Goal: Task Accomplishment & Management: Use online tool/utility

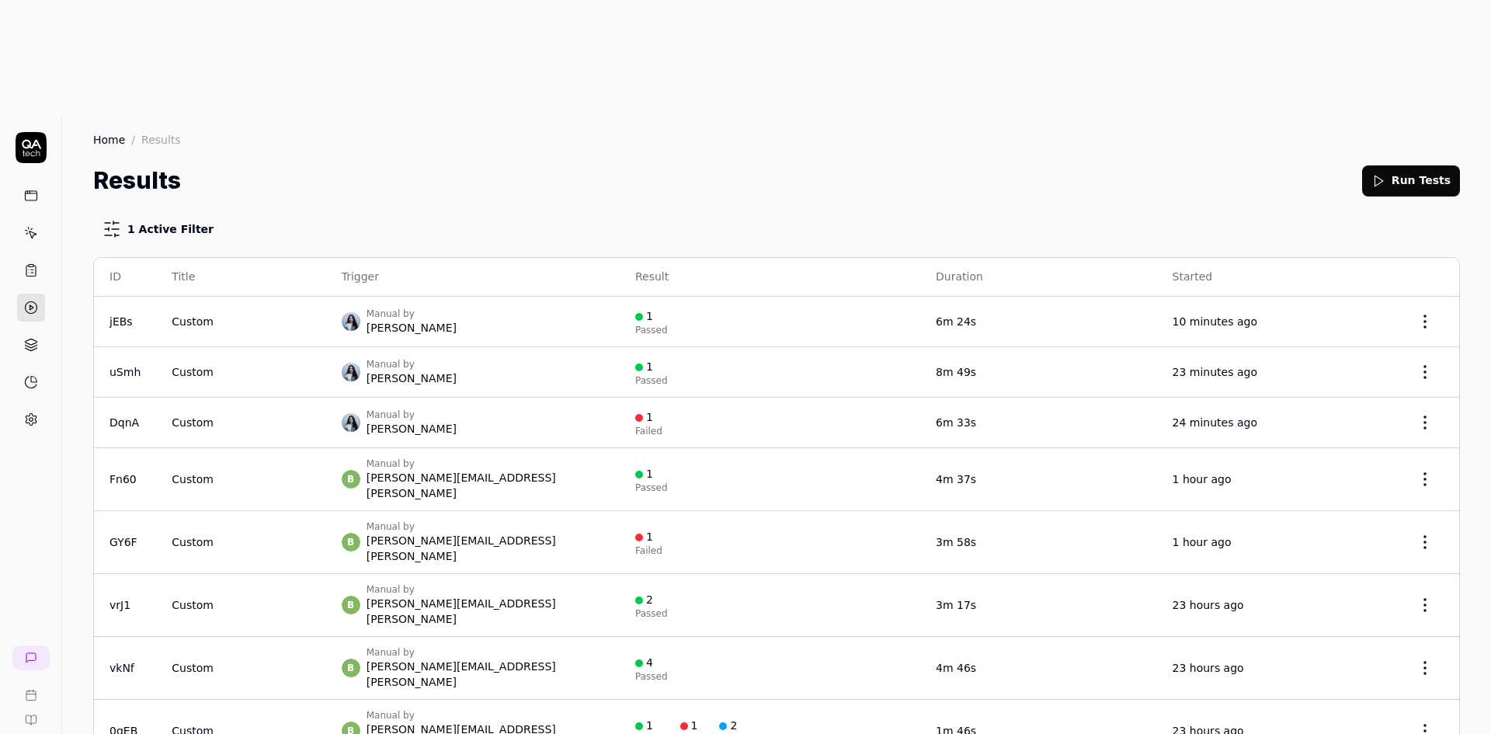
click at [35, 189] on icon at bounding box center [31, 196] width 14 height 14
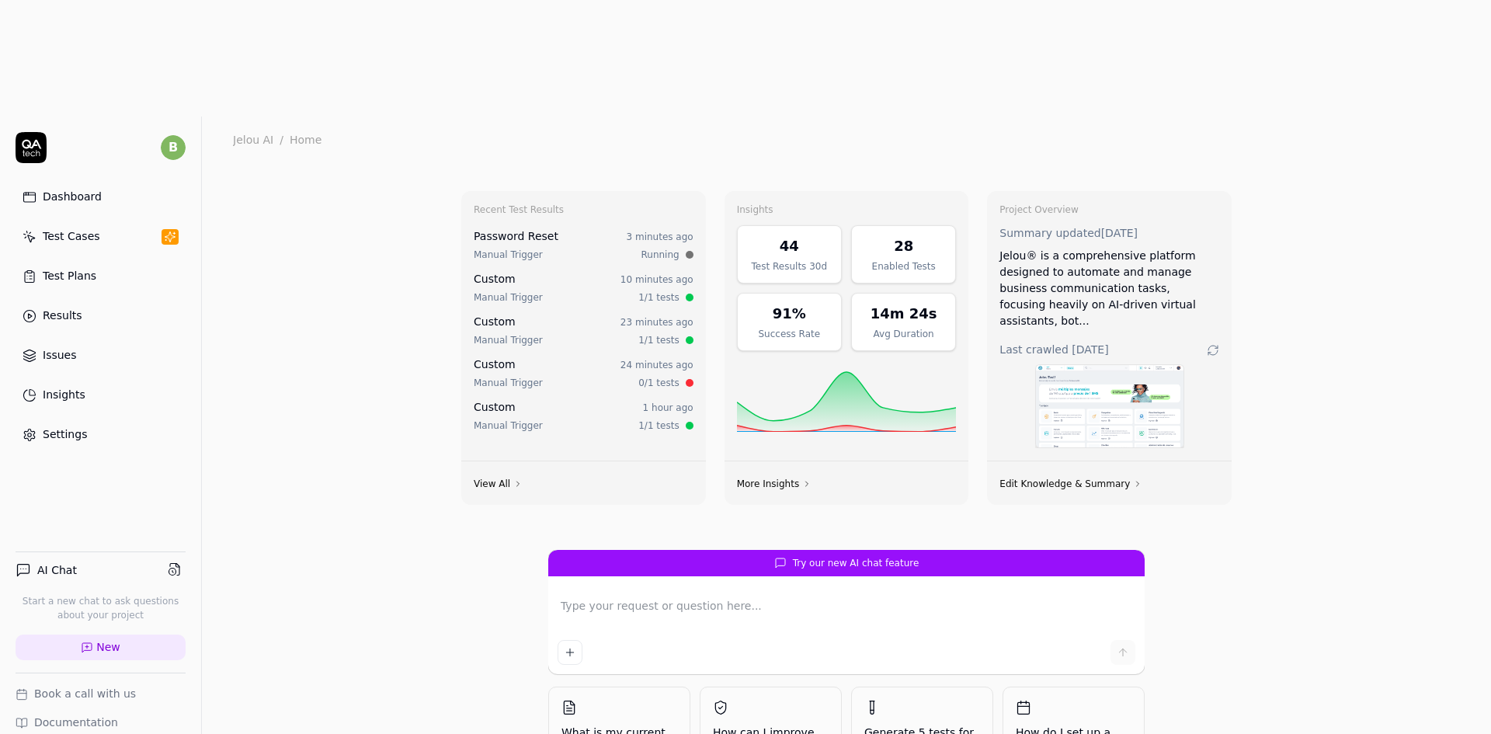
click at [89, 228] on div "Test Cases" at bounding box center [71, 236] width 57 height 16
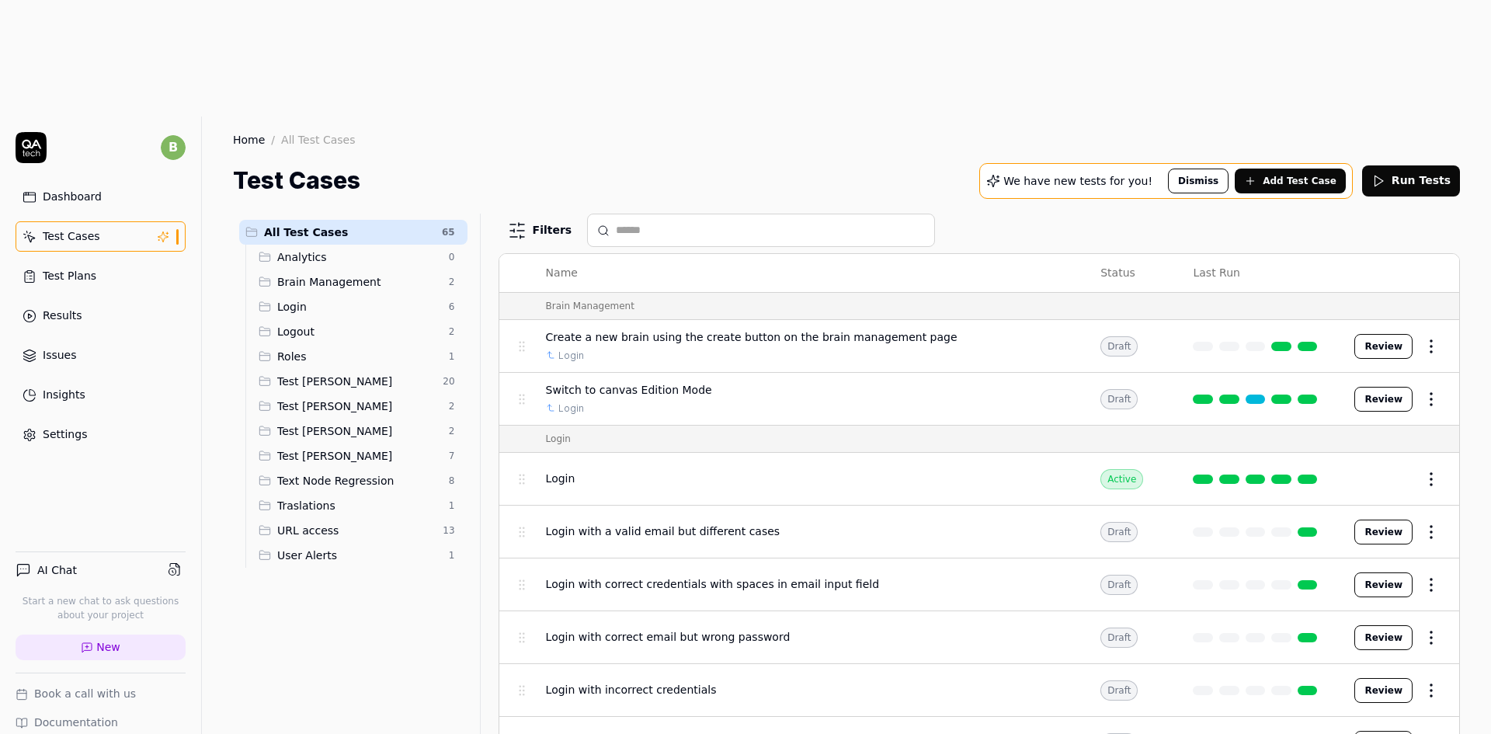
click at [374, 398] on span "Test [PERSON_NAME]" at bounding box center [358, 406] width 162 height 16
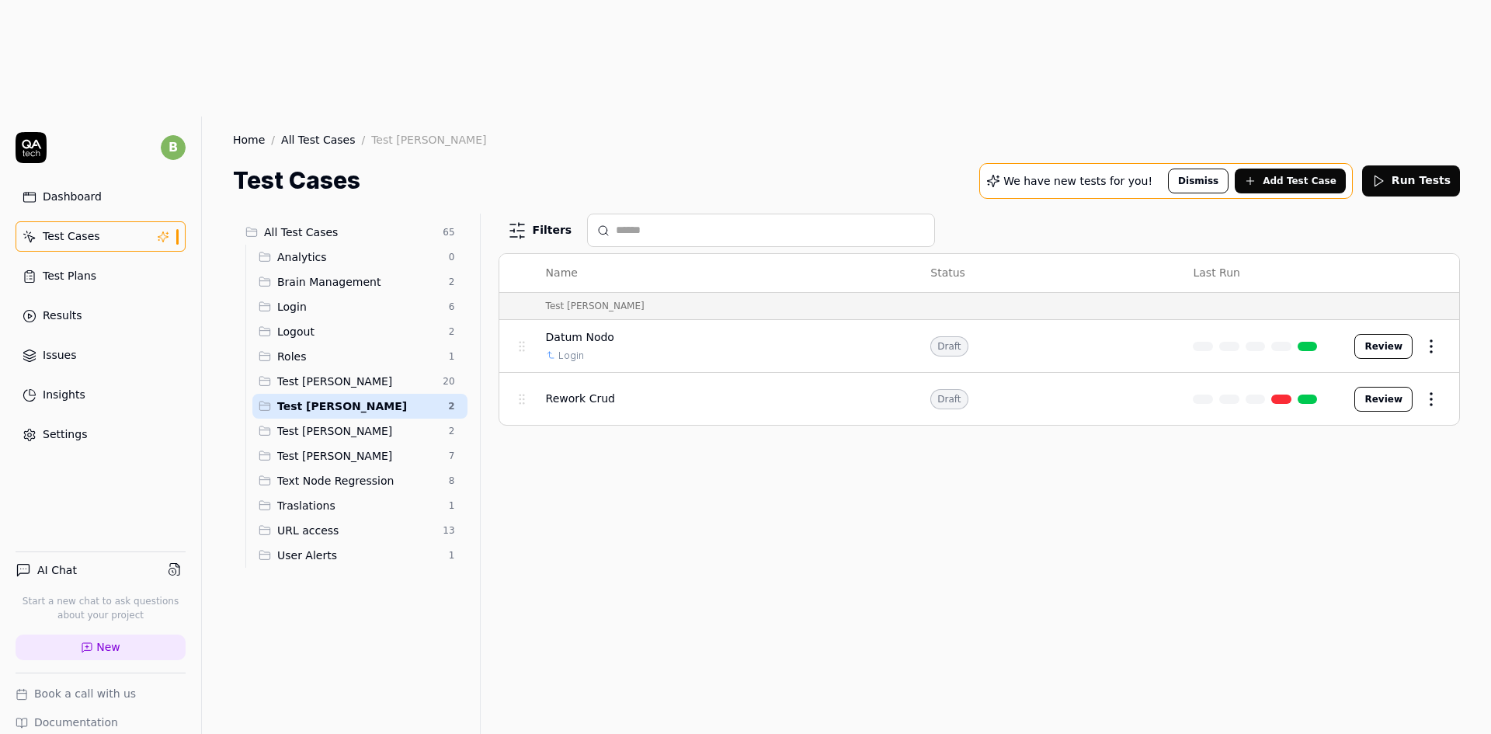
click at [931, 383] on div "Filters Name Status Last Run Test Andres Datum Nodo Login Draft Review Rework C…" at bounding box center [979, 532] width 961 height 637
click at [584, 391] on span "Rework Crud" at bounding box center [580, 399] width 69 height 16
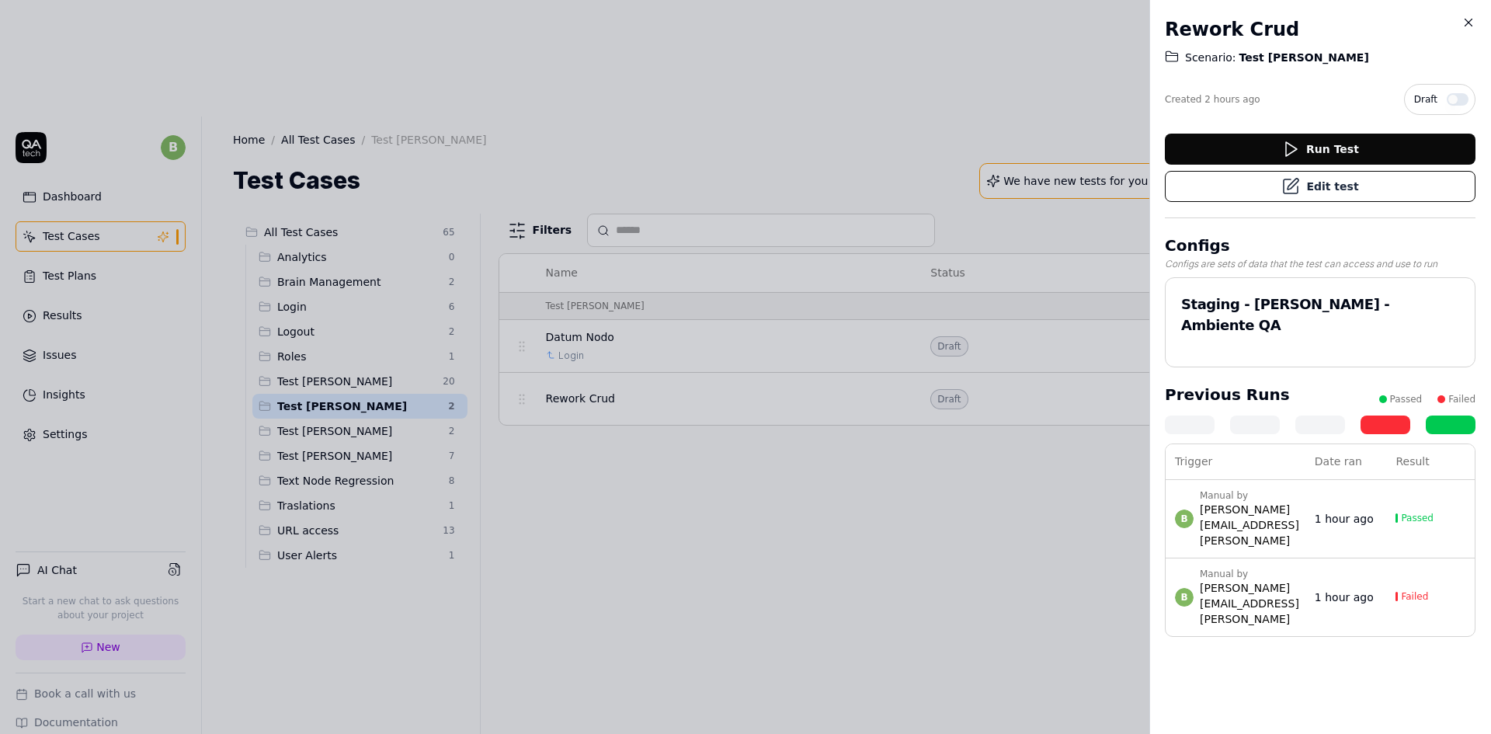
click at [1329, 190] on button "Edit test" at bounding box center [1320, 186] width 311 height 31
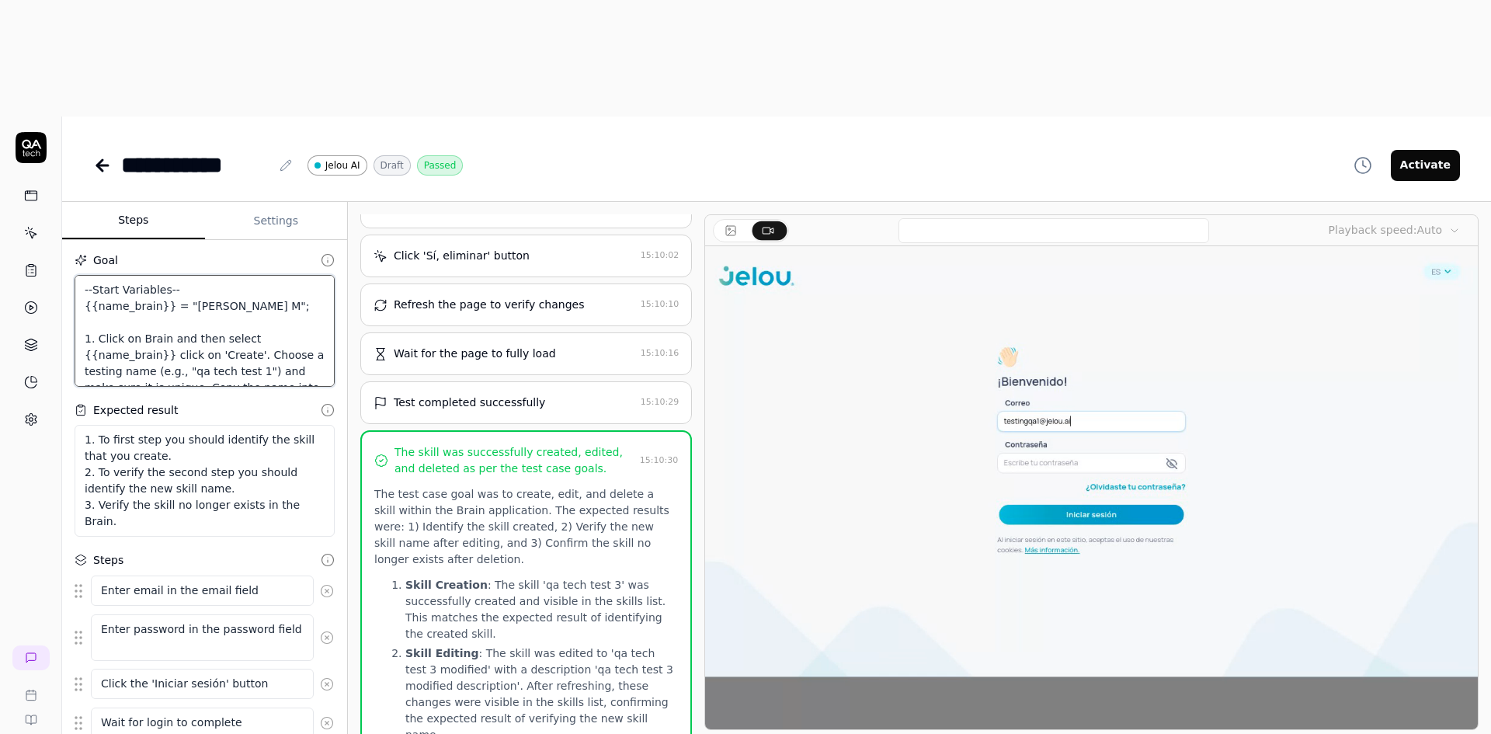
drag, startPoint x: 288, startPoint y: 190, endPoint x: 76, endPoint y: 176, distance: 212.4
click at [76, 275] on textarea "--Start Variables-- {{name_brain}} = "Pruebas Andres M"; 1. Click on Brain and …" at bounding box center [205, 331] width 260 height 112
click at [257, 275] on textarea "--Start Variables-- {{name_brain}} = "Pruebas Andres M"; 1. Click on Brain and …" at bounding box center [205, 331] width 260 height 112
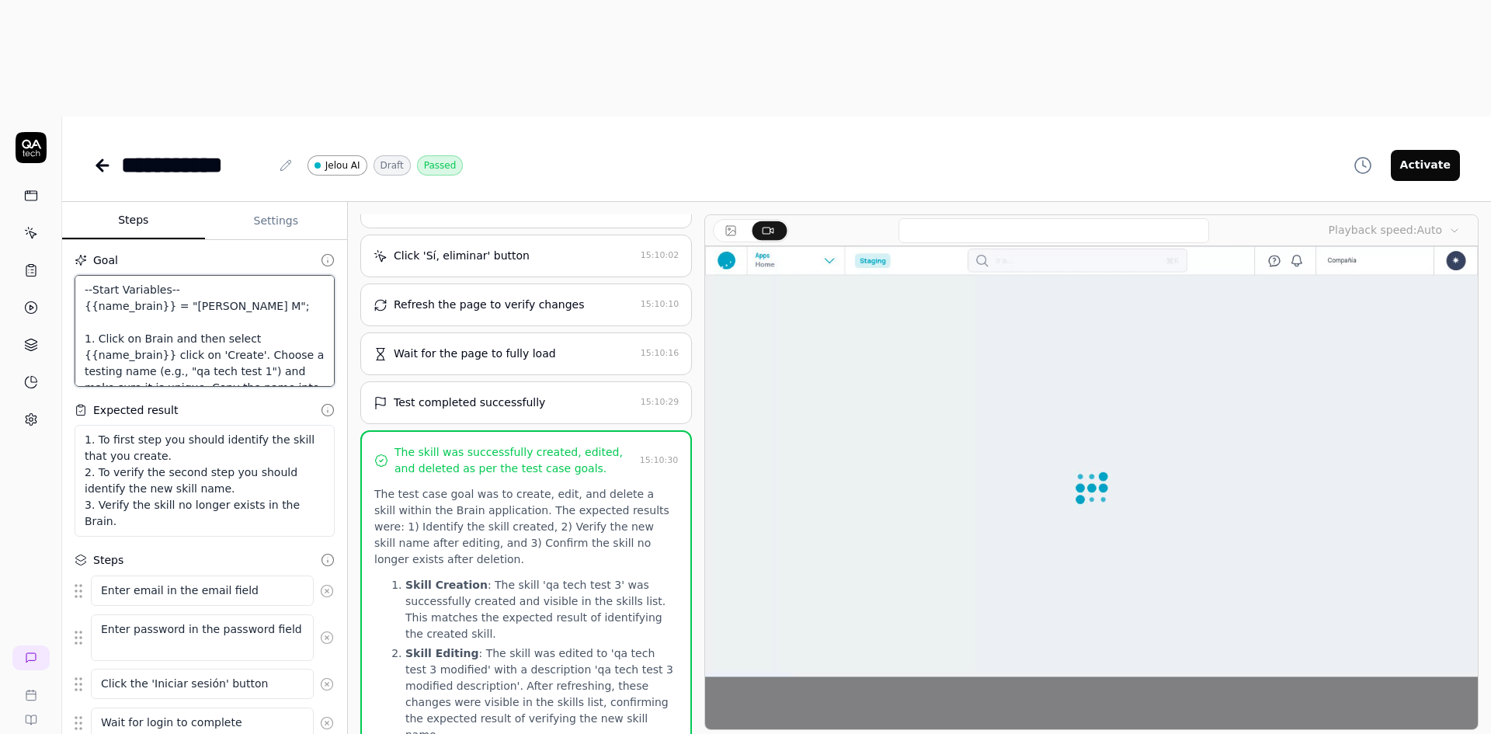
click at [289, 275] on textarea "--Start Variables-- {{name_brain}} = "Pruebas Andres M"; 1. Click on Brain and …" at bounding box center [205, 331] width 260 height 112
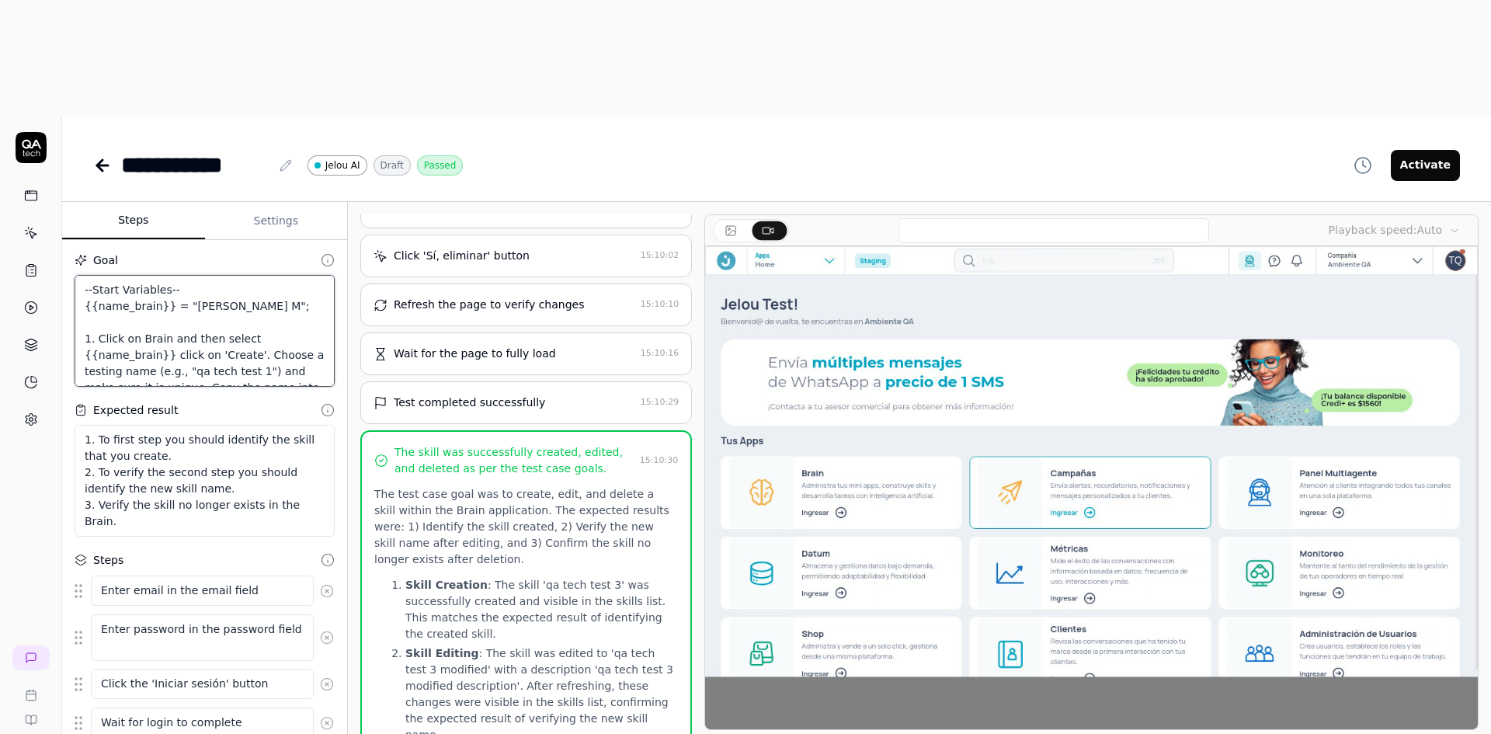
drag, startPoint x: 160, startPoint y: 187, endPoint x: 82, endPoint y: 187, distance: 77.7
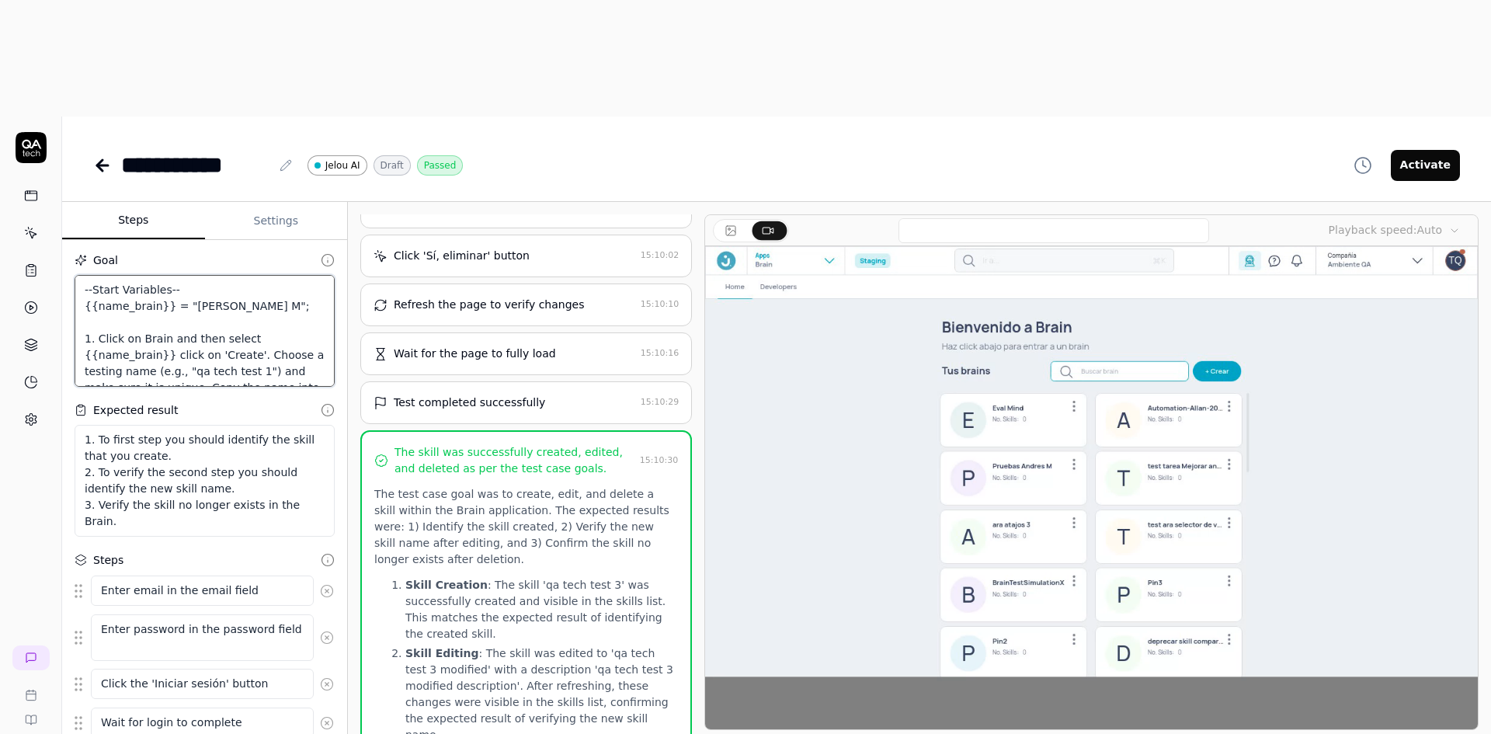
click at [82, 275] on textarea "--Start Variables-- {{name_brain}} = "Pruebas Andres M"; 1. Click on Brain and …" at bounding box center [205, 331] width 260 height 112
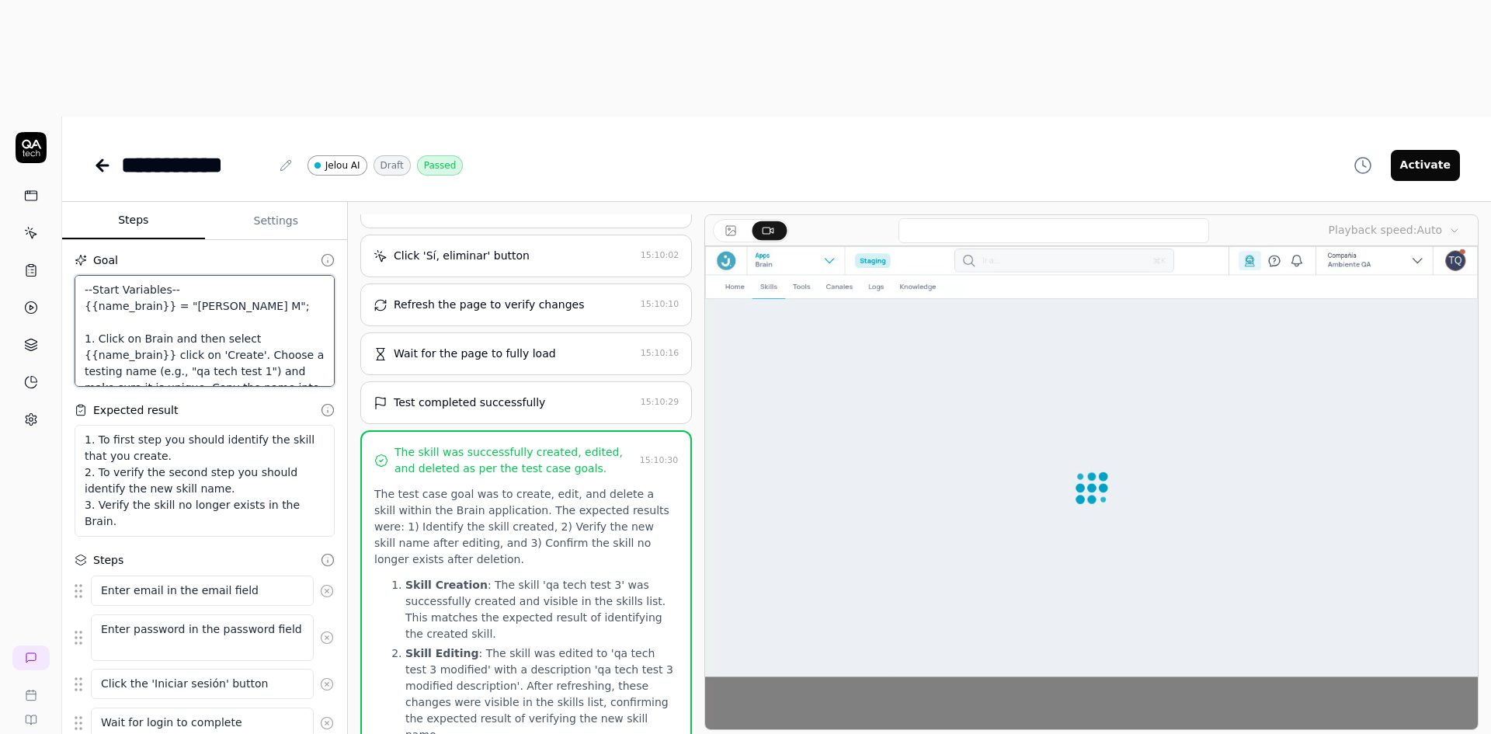
drag, startPoint x: 173, startPoint y: 184, endPoint x: 281, endPoint y: 189, distance: 108.1
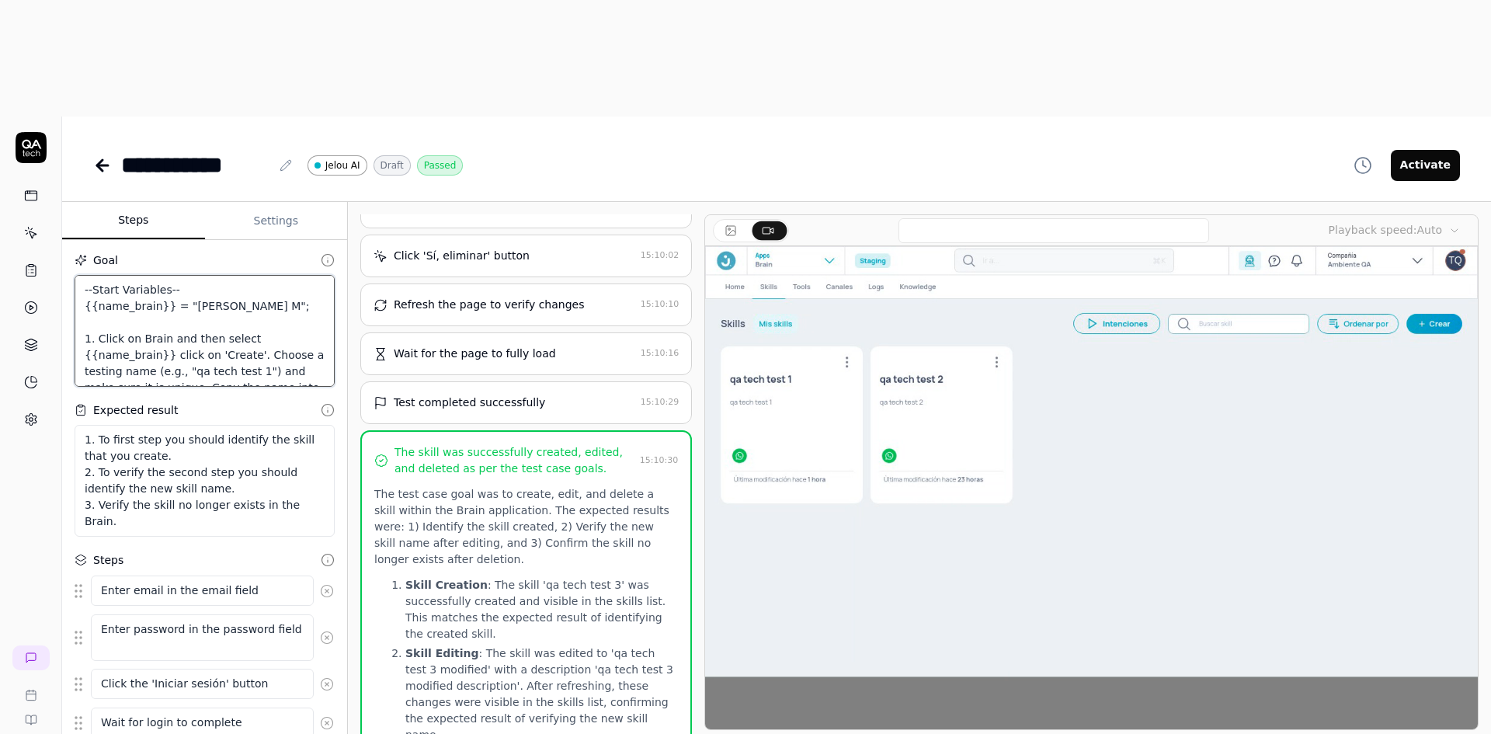
click at [281, 275] on textarea "--Start Variables-- {{name_brain}} = "Pruebas Andres M"; 1. Click on Brain and …" at bounding box center [205, 331] width 260 height 112
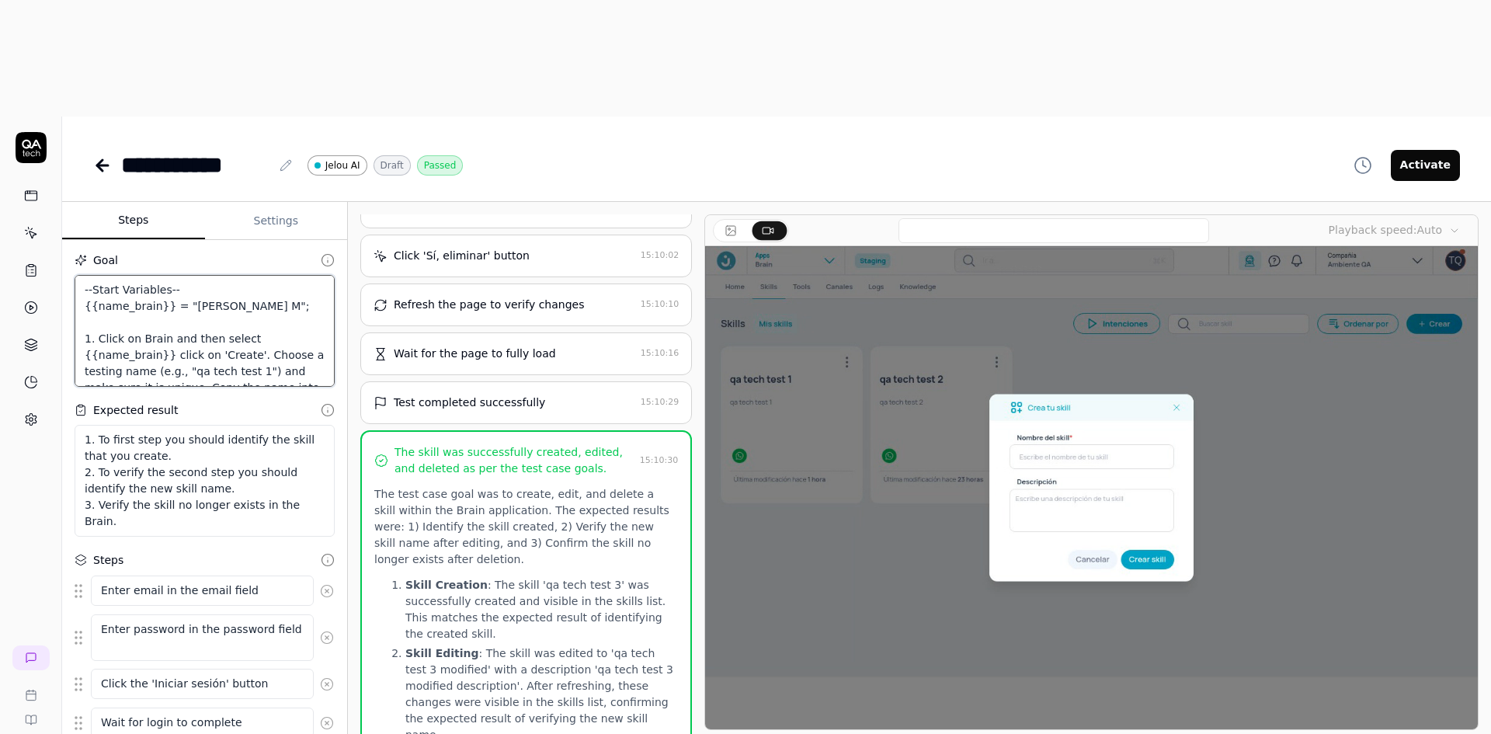
click at [186, 275] on textarea "--Start Variables-- {{name_brain}} = "Pruebas Andres M"; 1. Click on Brain and …" at bounding box center [205, 331] width 260 height 112
drag, startPoint x: 93, startPoint y: 221, endPoint x: 195, endPoint y: 220, distance: 101.8
click at [195, 275] on textarea "--Start Variables-- {{name_brain}} = "Pruebas Andres M"; 1. Click on Brain and …" at bounding box center [205, 331] width 260 height 112
drag, startPoint x: 175, startPoint y: 192, endPoint x: 281, endPoint y: 190, distance: 106.4
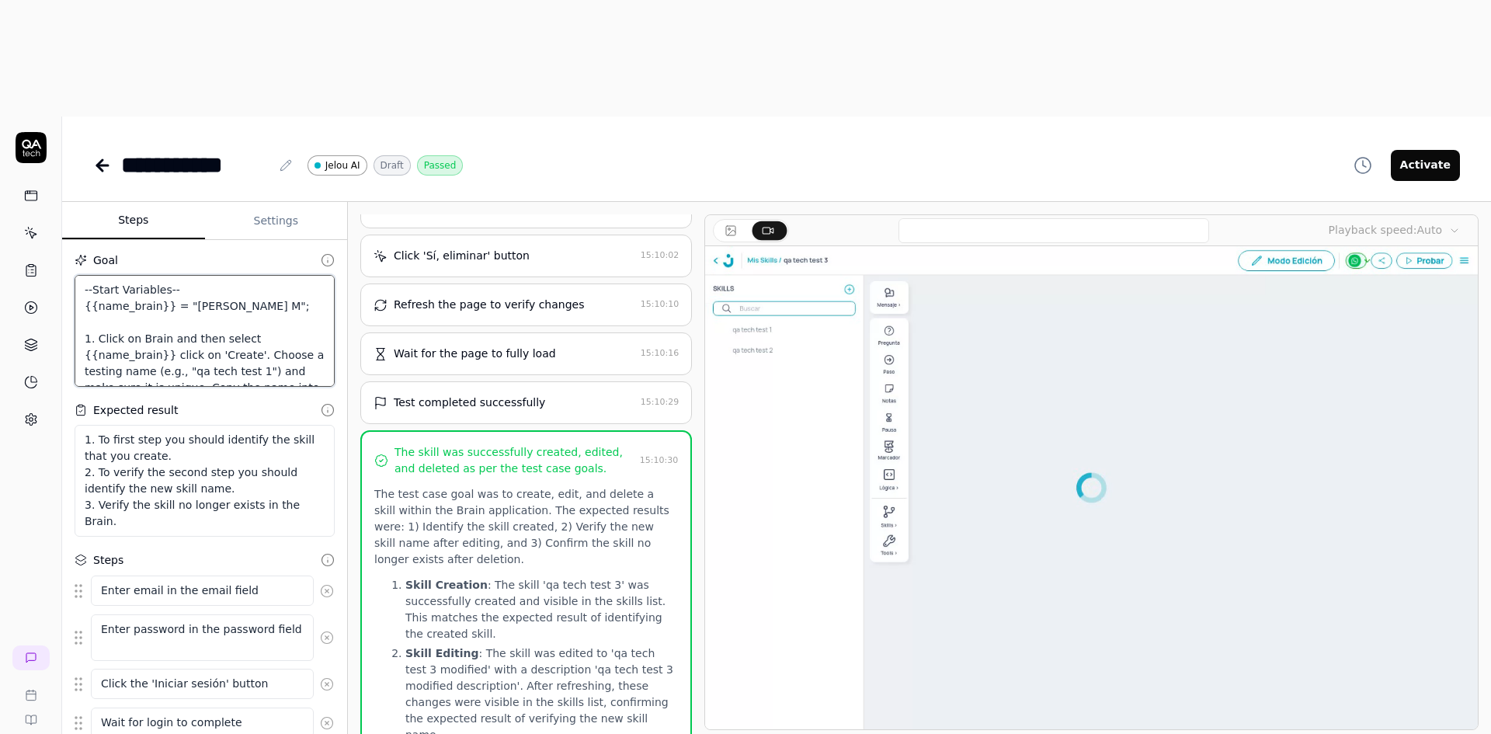
click at [282, 275] on textarea "--Start Variables-- {{name_brain}} = "Pruebas Andres M"; 1. Click on Brain and …" at bounding box center [205, 331] width 260 height 112
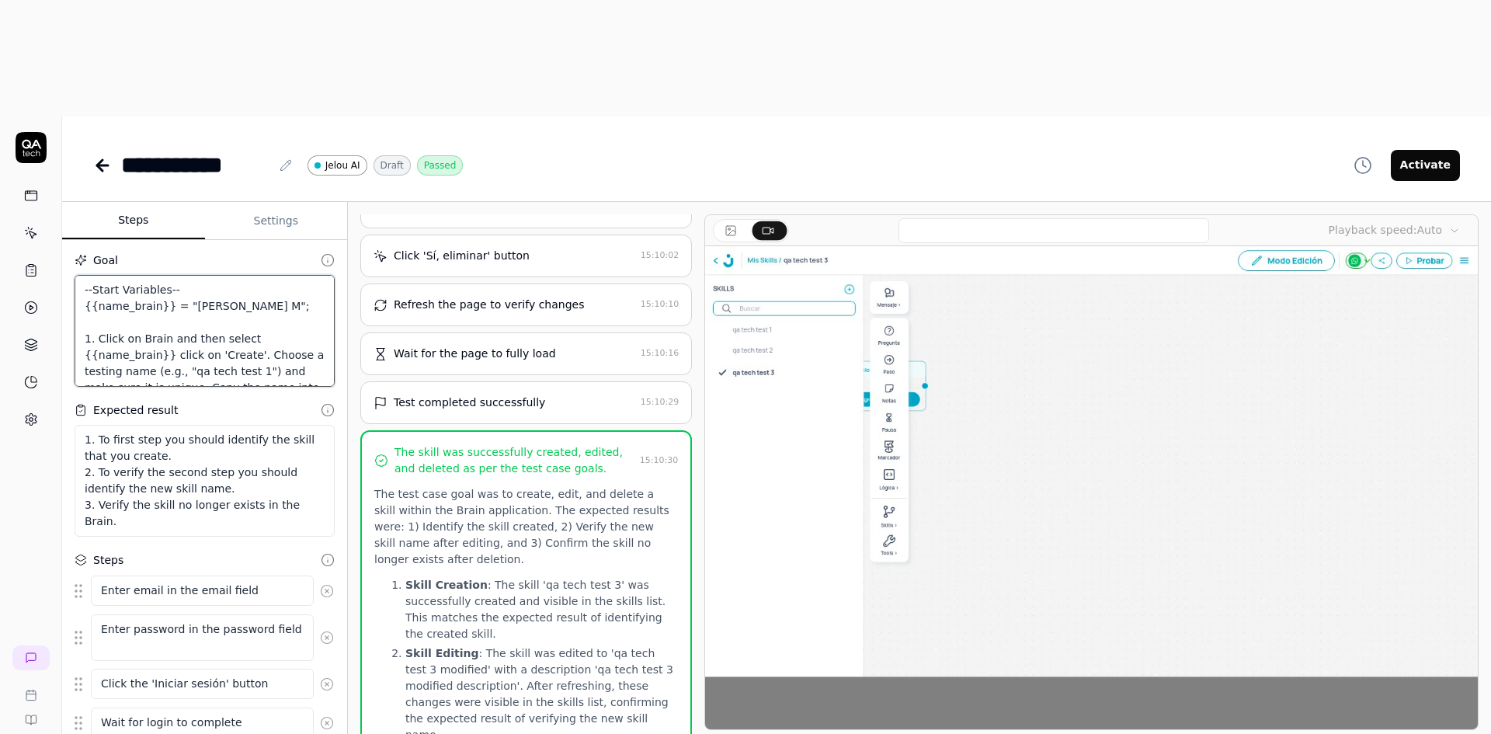
drag, startPoint x: 102, startPoint y: 241, endPoint x: 146, endPoint y: 245, distance: 44.5
click at [146, 275] on textarea "--Start Variables-- {{name_brain}} = "Pruebas Andres M"; 1. Click on Brain and …" at bounding box center [205, 331] width 260 height 112
click at [153, 275] on textarea "--Start Variables-- {{name_brain}} = "Pruebas Andres M"; 1. Click on Brain and …" at bounding box center [205, 331] width 260 height 112
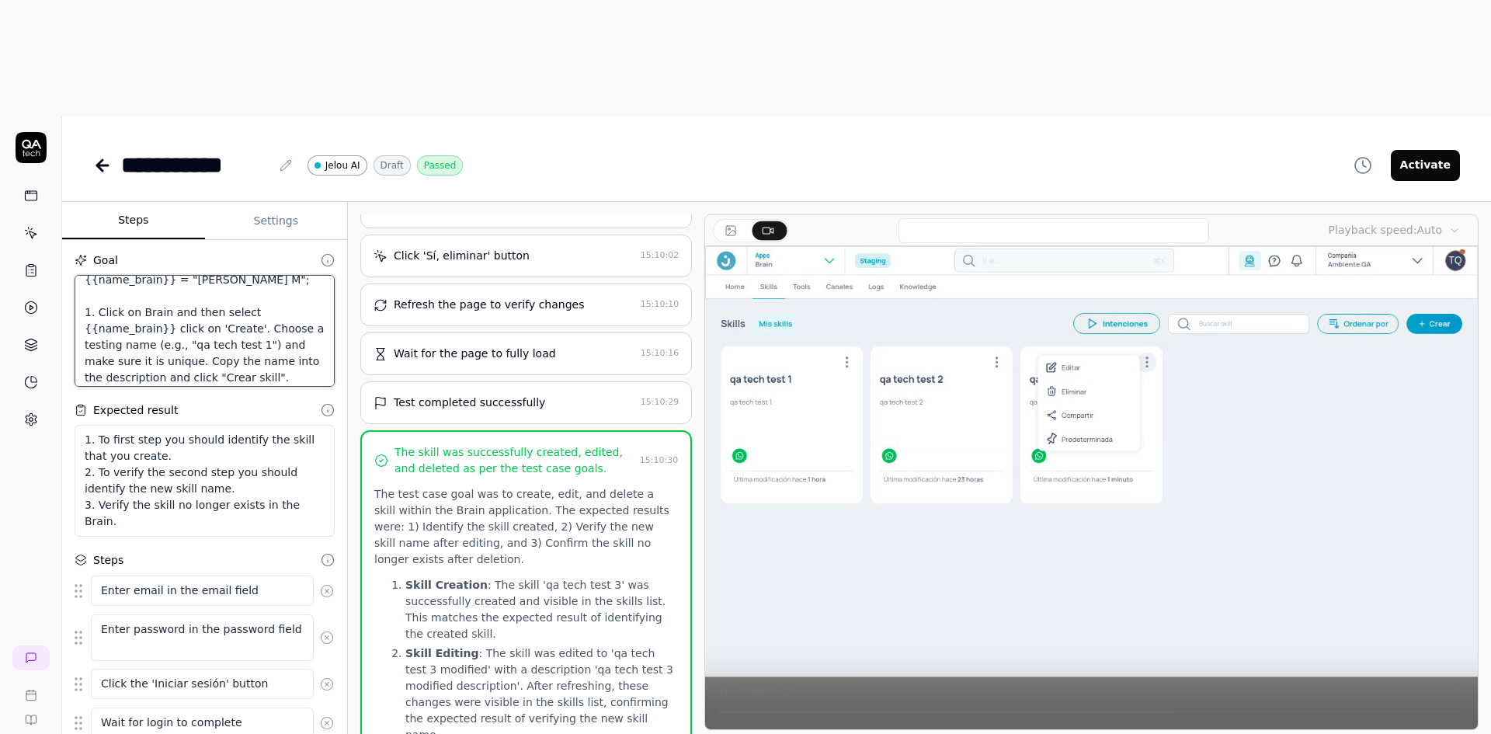
scroll to position [78, 0]
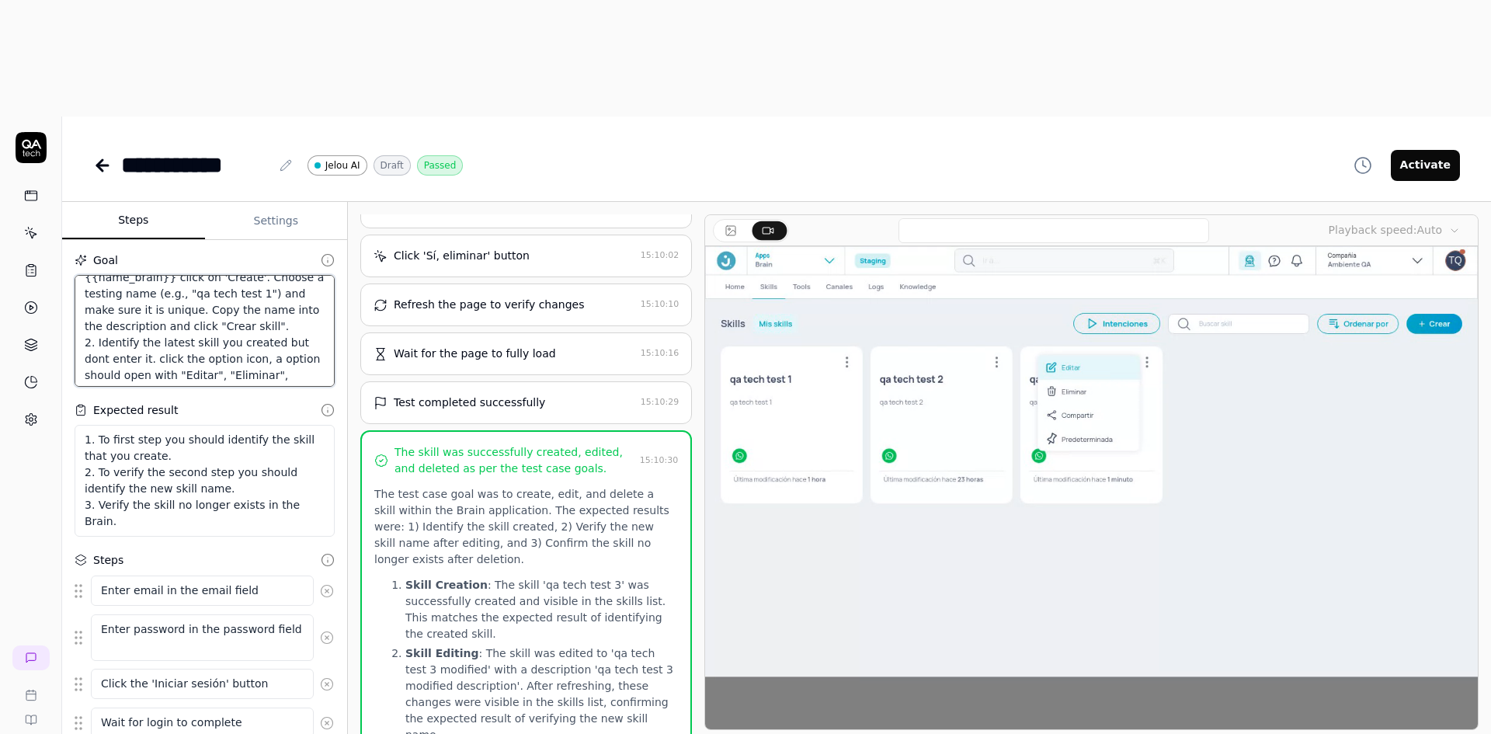
drag, startPoint x: 85, startPoint y: 224, endPoint x: 303, endPoint y: 205, distance: 219.0
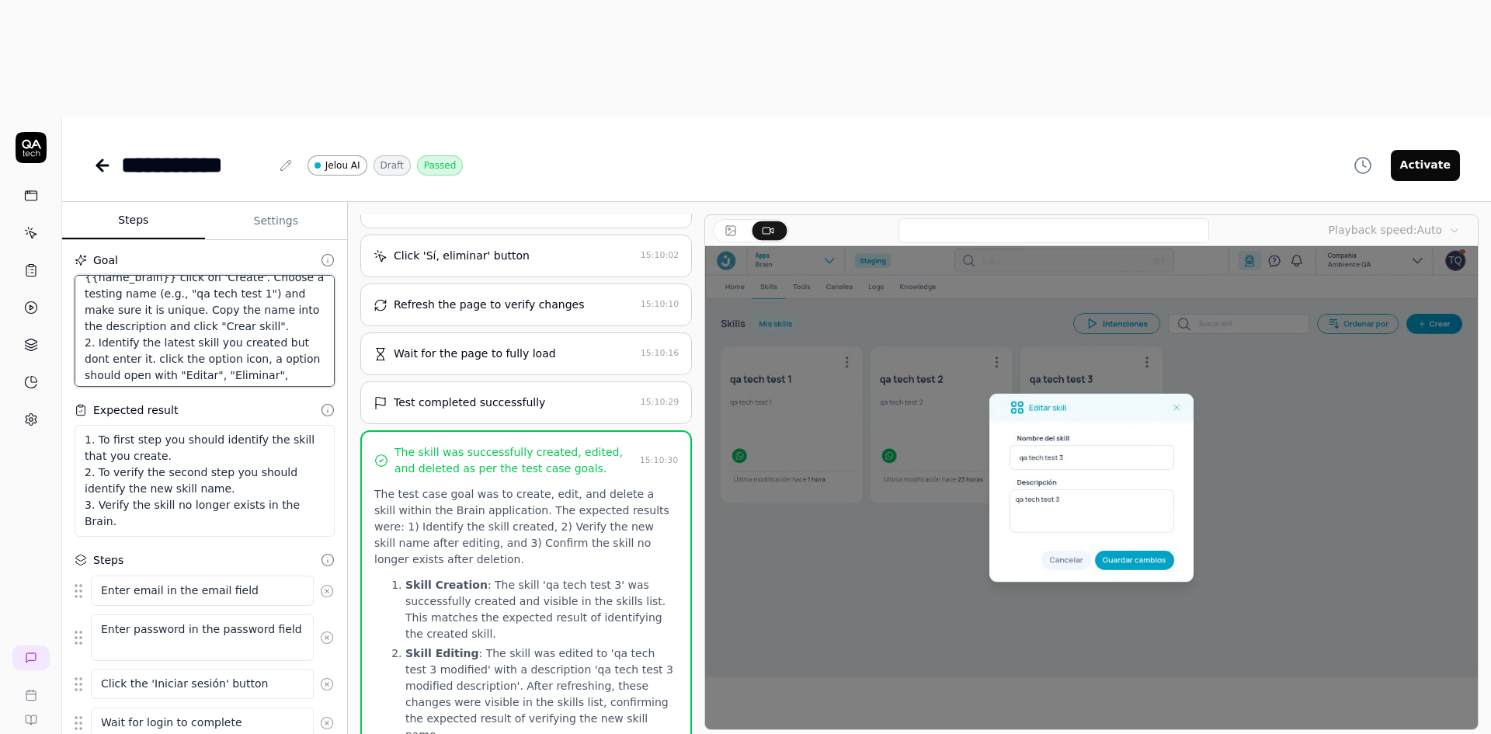
click at [303, 275] on textarea "--Start Variables-- {{name_brain}} = "Pruebas Andres M"; 1. Click on Brain and …" at bounding box center [205, 331] width 260 height 112
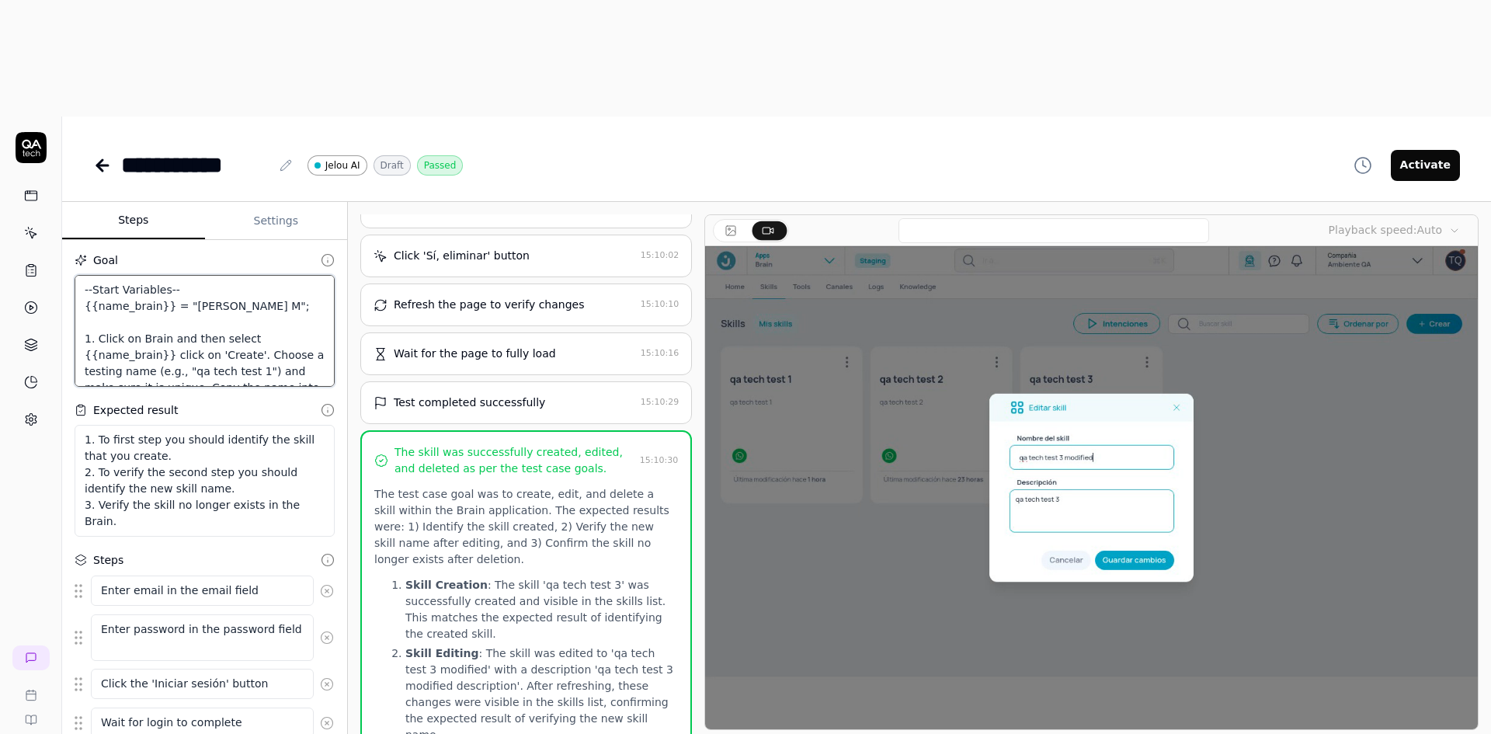
click at [122, 275] on textarea "--Start Variables-- {{name_brain}} = "Pruebas Andres M"; 1. Click on Brain and …" at bounding box center [205, 331] width 260 height 112
drag, startPoint x: 158, startPoint y: 233, endPoint x: 81, endPoint y: 232, distance: 76.9
click at [81, 275] on textarea "--Start Variables-- {{name_brain}} = "Pruebas Andres M"; 1. Click on Brain and …" at bounding box center [205, 331] width 260 height 112
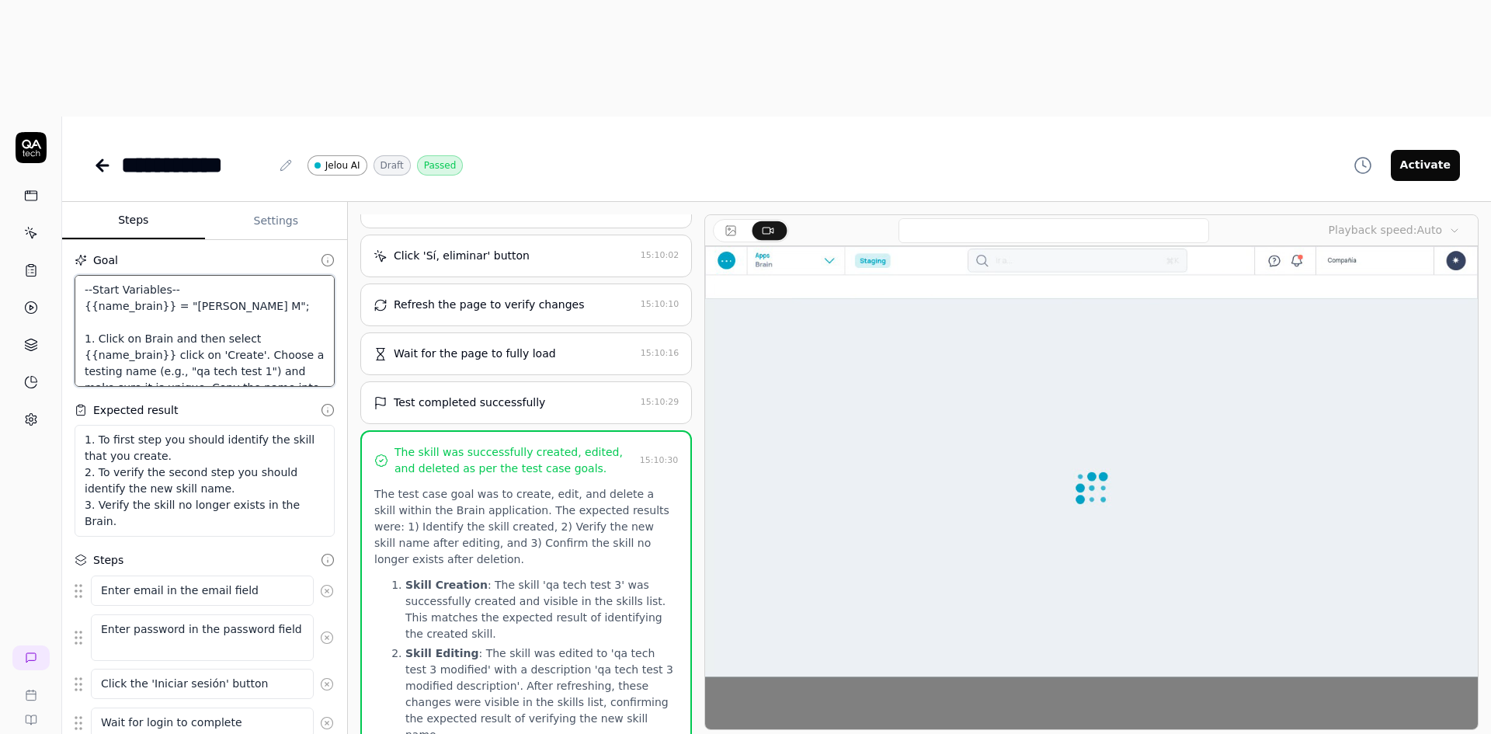
click at [190, 275] on textarea "--Start Variables-- {{name_brain}} = "Pruebas Andres M"; 1. Click on Brain and …" at bounding box center [205, 331] width 260 height 112
drag, startPoint x: 207, startPoint y: 238, endPoint x: 236, endPoint y: 239, distance: 29.5
click at [236, 275] on textarea "--Start Variables-- {{name_brain}} = "Pruebas Andres M"; 1. Click on Brain and …" at bounding box center [205, 331] width 260 height 112
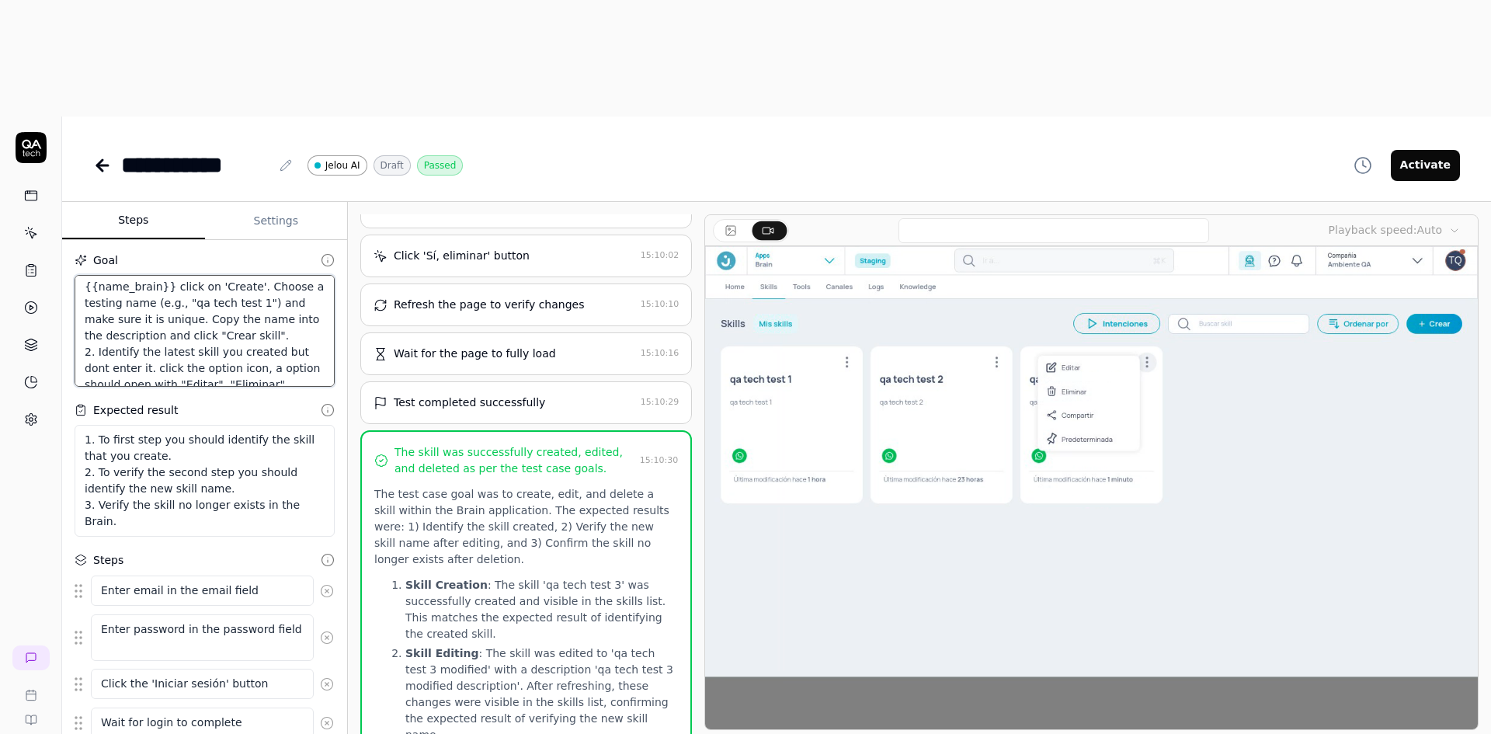
scroll to position [78, 0]
drag, startPoint x: 158, startPoint y: 183, endPoint x: 138, endPoint y: 183, distance: 20.2
click at [138, 275] on textarea "--Start Variables-- {{name_brain}} = "Pruebas Andres M"; 1. Click on Brain and …" at bounding box center [205, 331] width 260 height 112
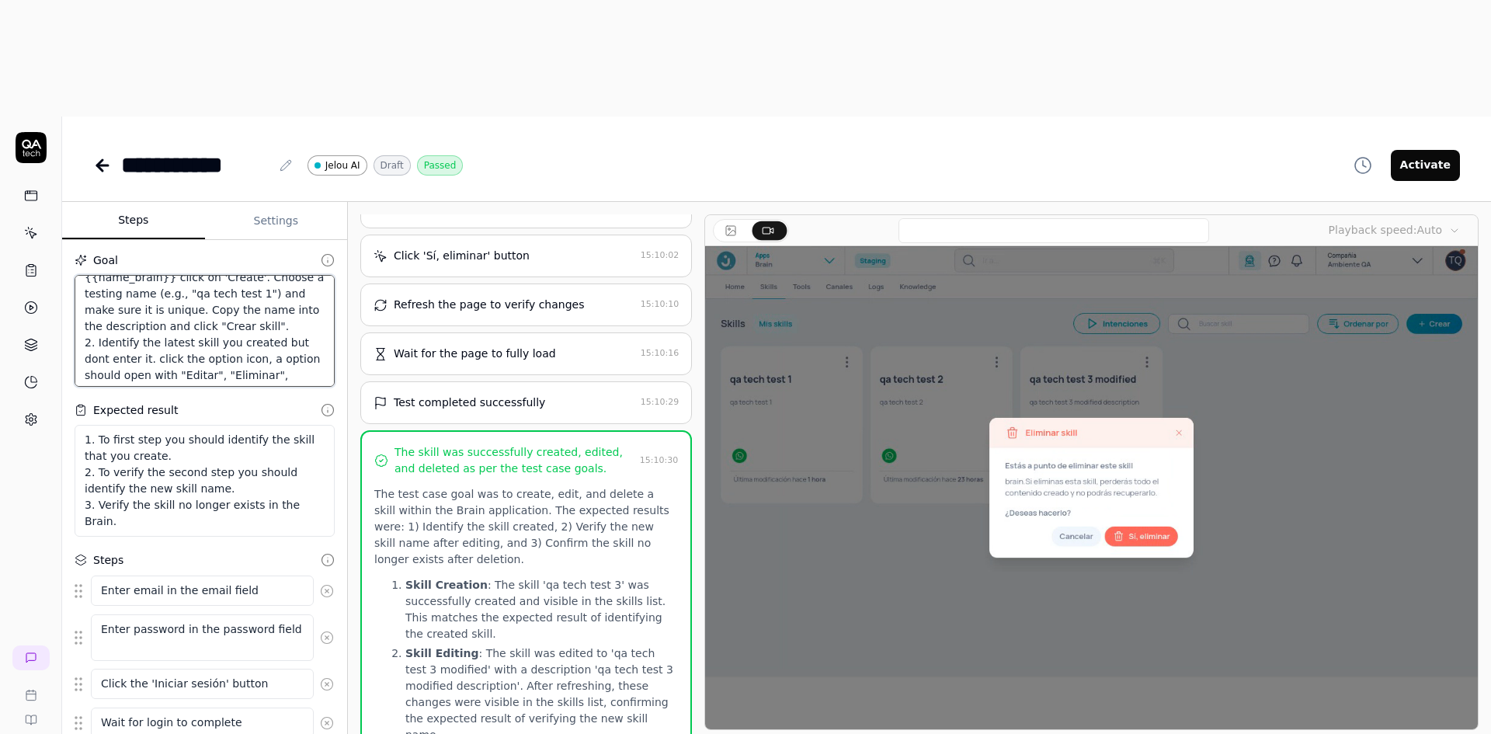
click at [208, 275] on textarea "--Start Variables-- {{name_brain}} = "Pruebas Andres M"; 1. Click on Brain and …" at bounding box center [205, 331] width 260 height 112
drag, startPoint x: 190, startPoint y: 178, endPoint x: 260, endPoint y: 178, distance: 70.7
click at [260, 275] on textarea "--Start Variables-- {{name_brain}} = "Pruebas Andres M"; 1. Click on Brain and …" at bounding box center [205, 331] width 260 height 112
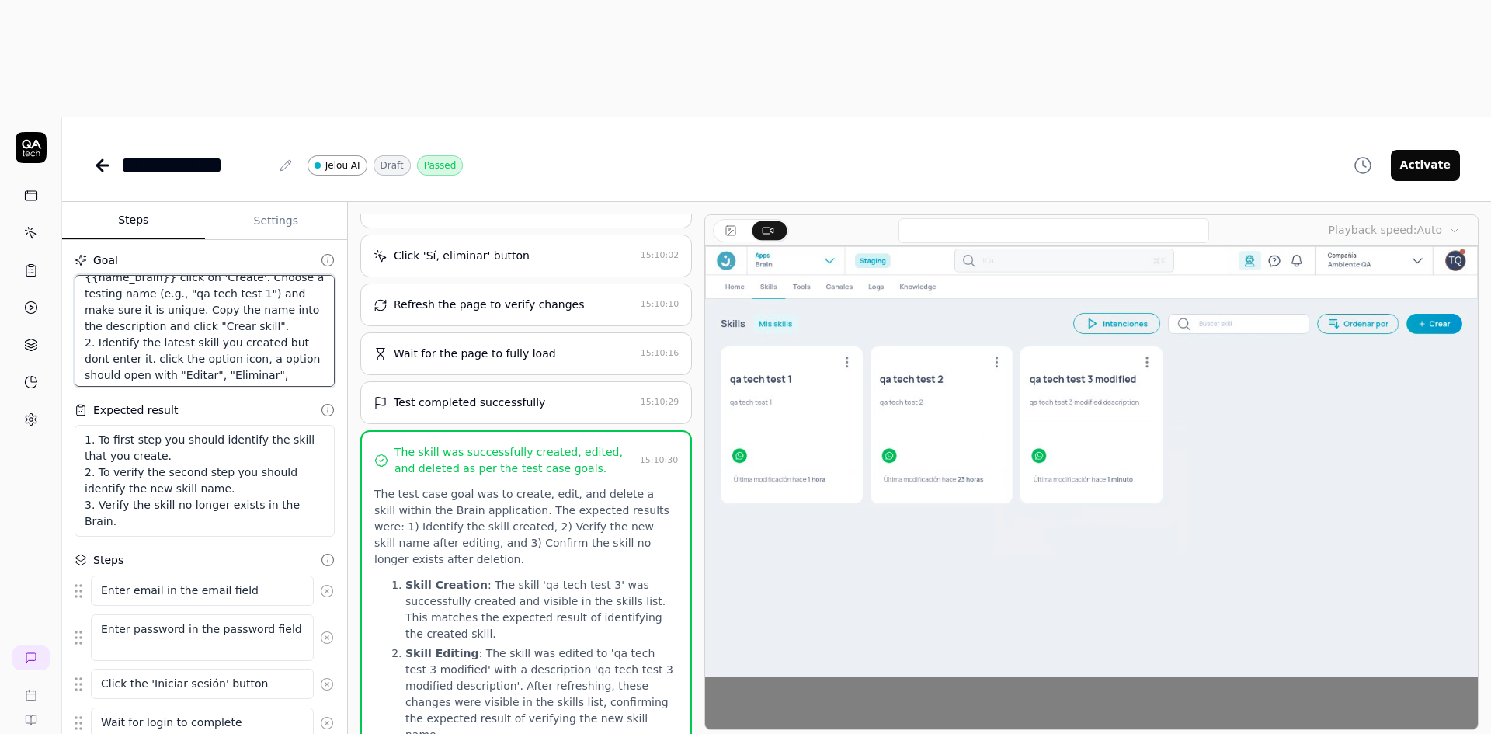
click at [279, 275] on textarea "--Start Variables-- {{name_brain}} = "Pruebas Andres M"; 1. Click on Brain and …" at bounding box center [205, 331] width 260 height 112
drag, startPoint x: 198, startPoint y: 191, endPoint x: 183, endPoint y: 190, distance: 14.8
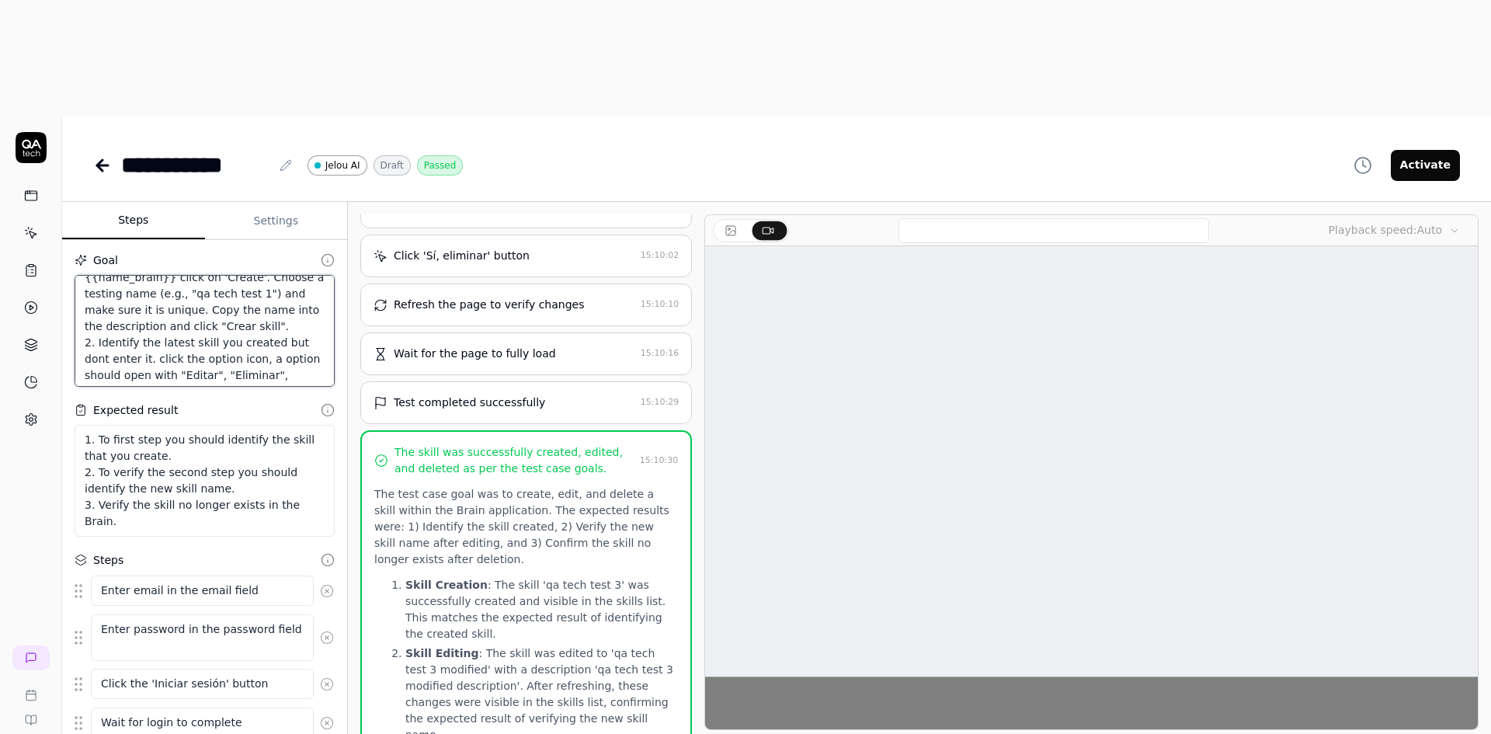
click at [183, 275] on textarea "--Start Variables-- {{name_brain}} = "Pruebas Andres M"; 1. Click on Brain and …" at bounding box center [205, 331] width 260 height 112
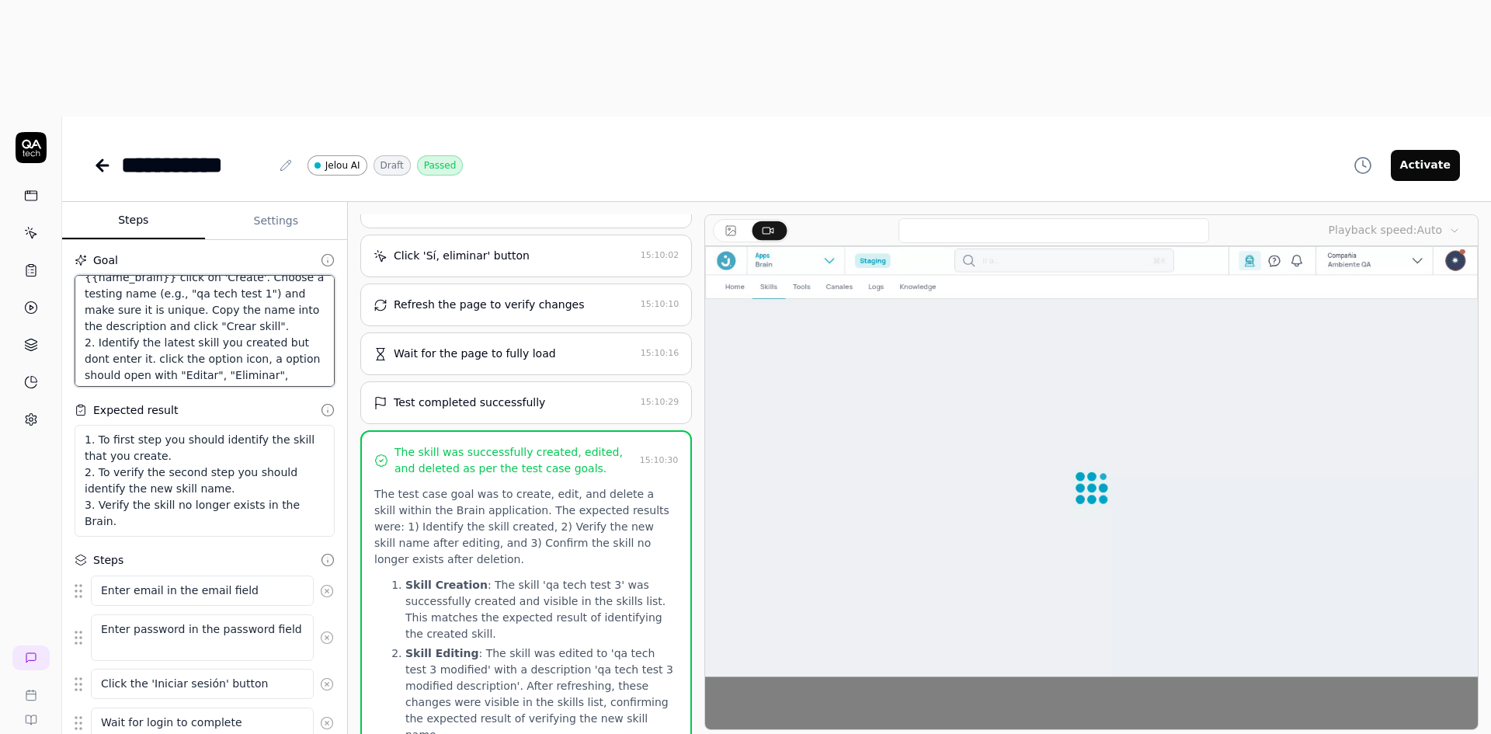
drag, startPoint x: 203, startPoint y: 191, endPoint x: 207, endPoint y: 205, distance: 14.3
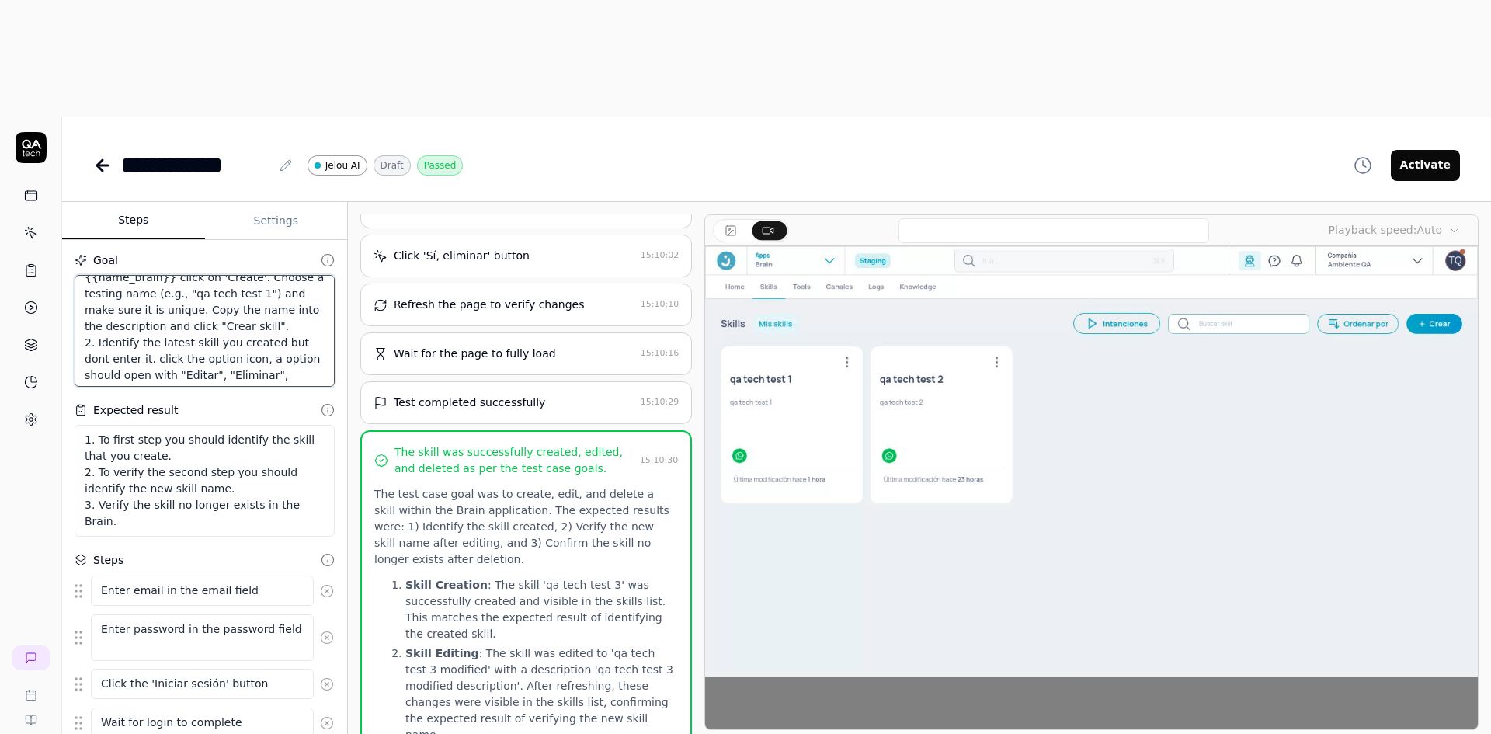
click at [207, 275] on textarea "--Start Variables-- {{name_brain}} = "Pruebas Andres M"; 1. Click on Brain and …" at bounding box center [205, 331] width 260 height 112
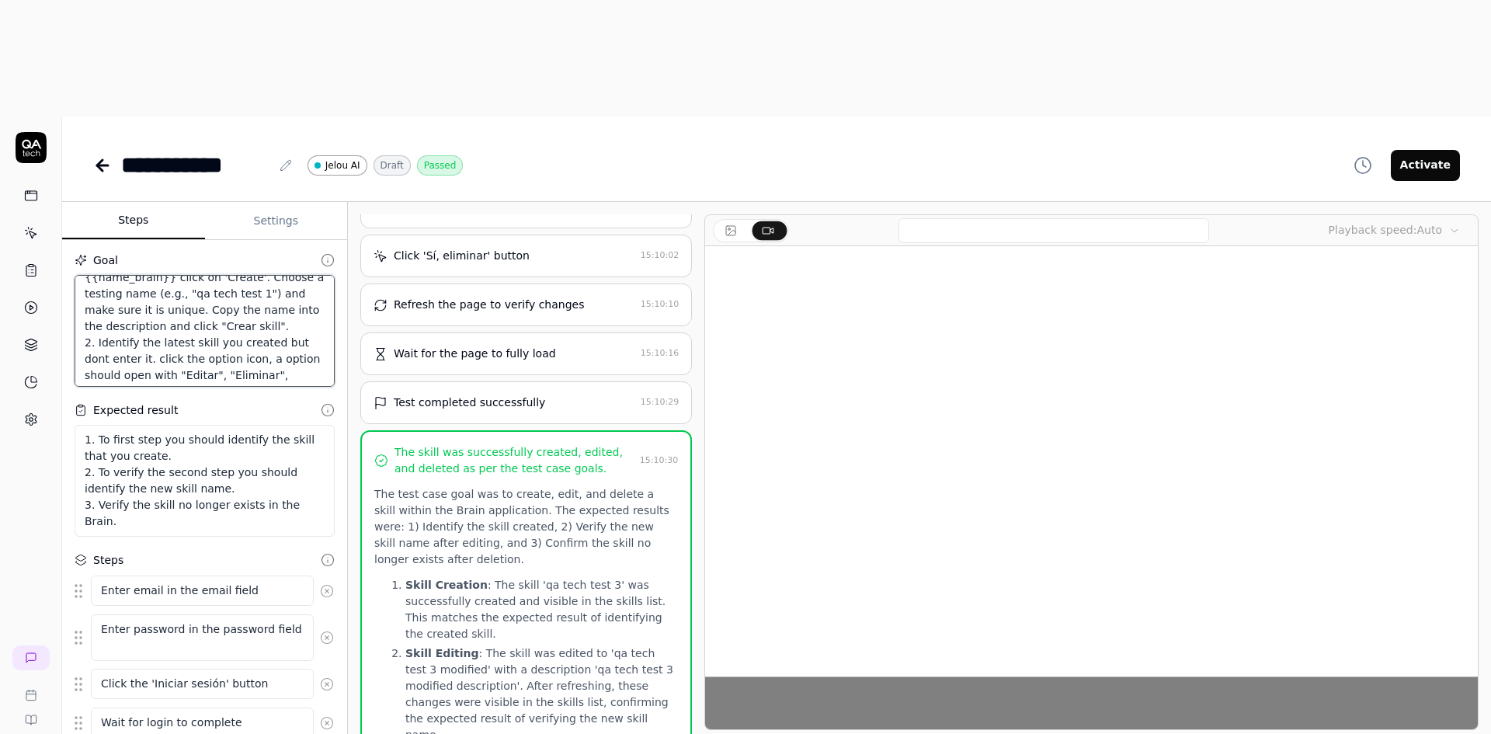
click at [186, 275] on textarea "--Start Variables-- {{name_brain}} = "Pruebas Andres M"; 1. Click on Brain and …" at bounding box center [205, 331] width 260 height 112
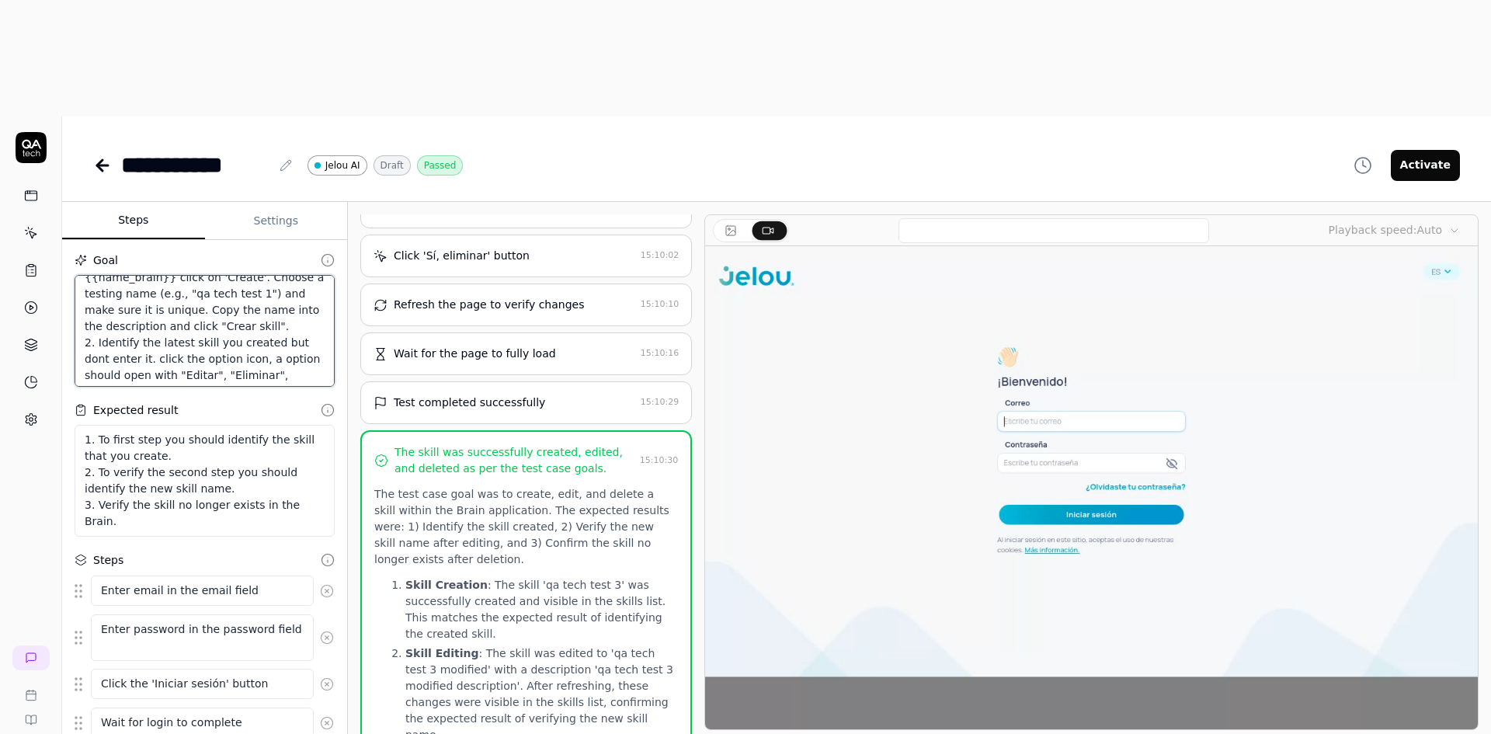
click at [300, 275] on textarea "--Start Variables-- {{name_brain}} = "Pruebas Andres M"; 1. Click on Brain and …" at bounding box center [205, 331] width 260 height 112
drag, startPoint x: 300, startPoint y: 207, endPoint x: 89, endPoint y: 172, distance: 214.1
click at [89, 275] on textarea "--Start Variables-- {{name_brain}} = "Pruebas Andres M"; 1. Click on Brain and …" at bounding box center [205, 331] width 260 height 112
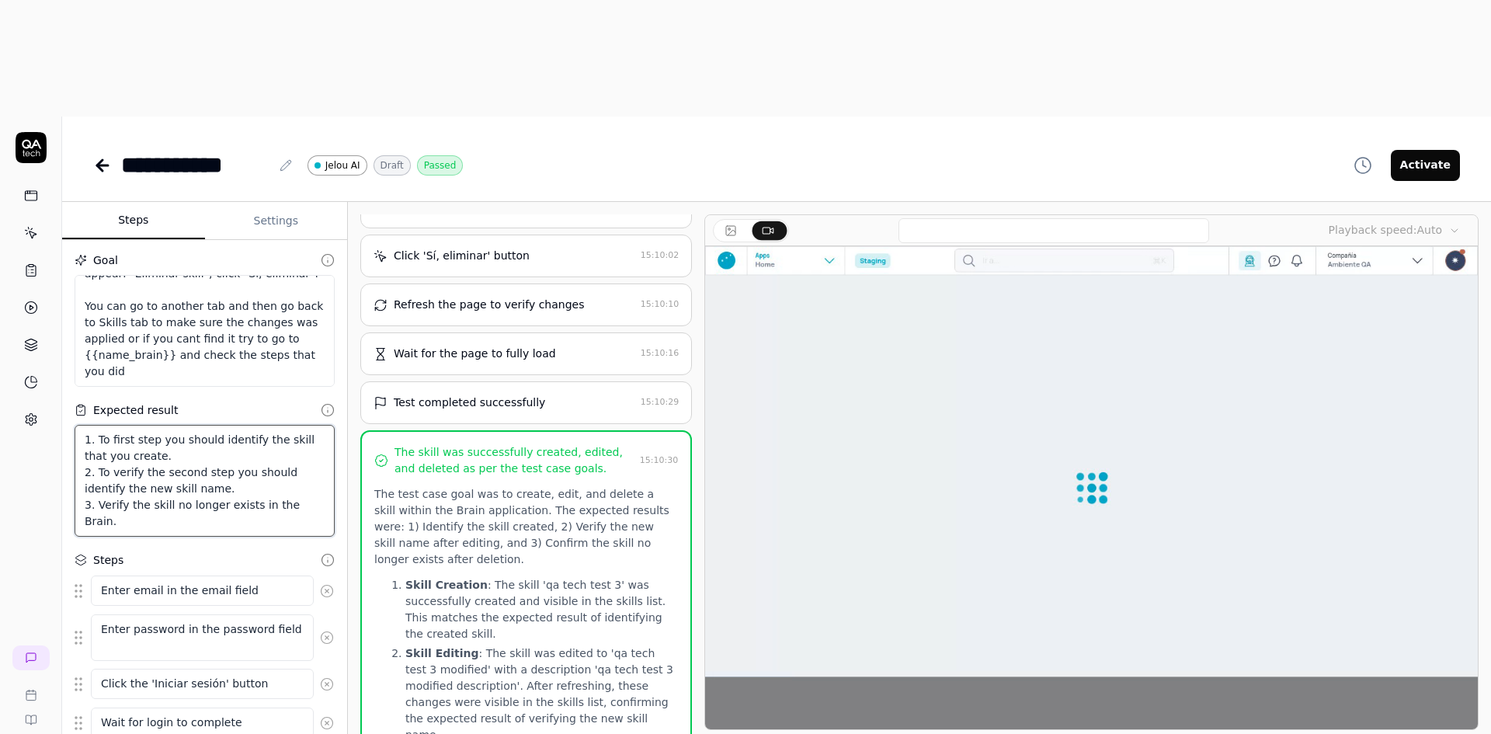
drag, startPoint x: 208, startPoint y: 339, endPoint x: 85, endPoint y: 322, distance: 124.7
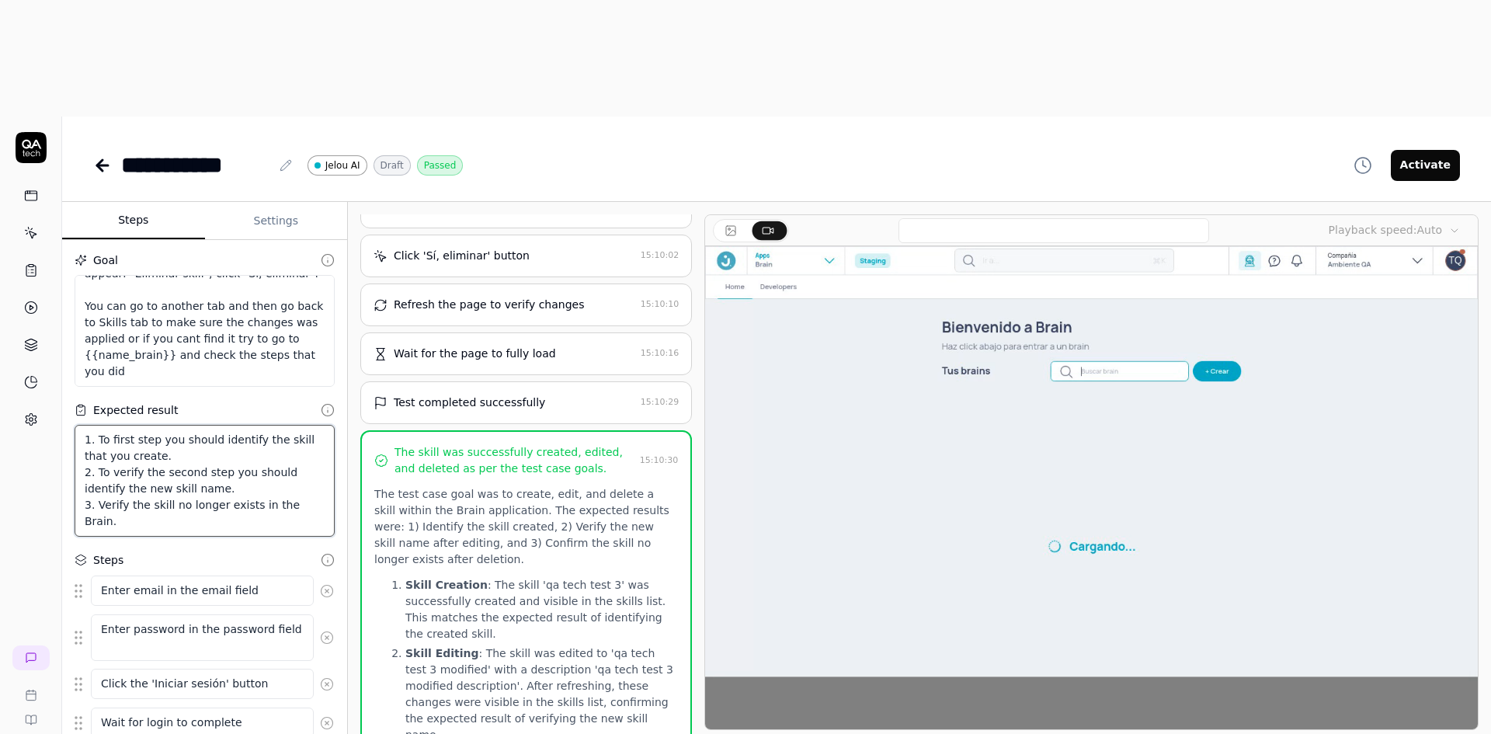
click at [85, 425] on textarea "1. To first step you should identify the skill that you create. 2. To verify th…" at bounding box center [205, 481] width 260 height 112
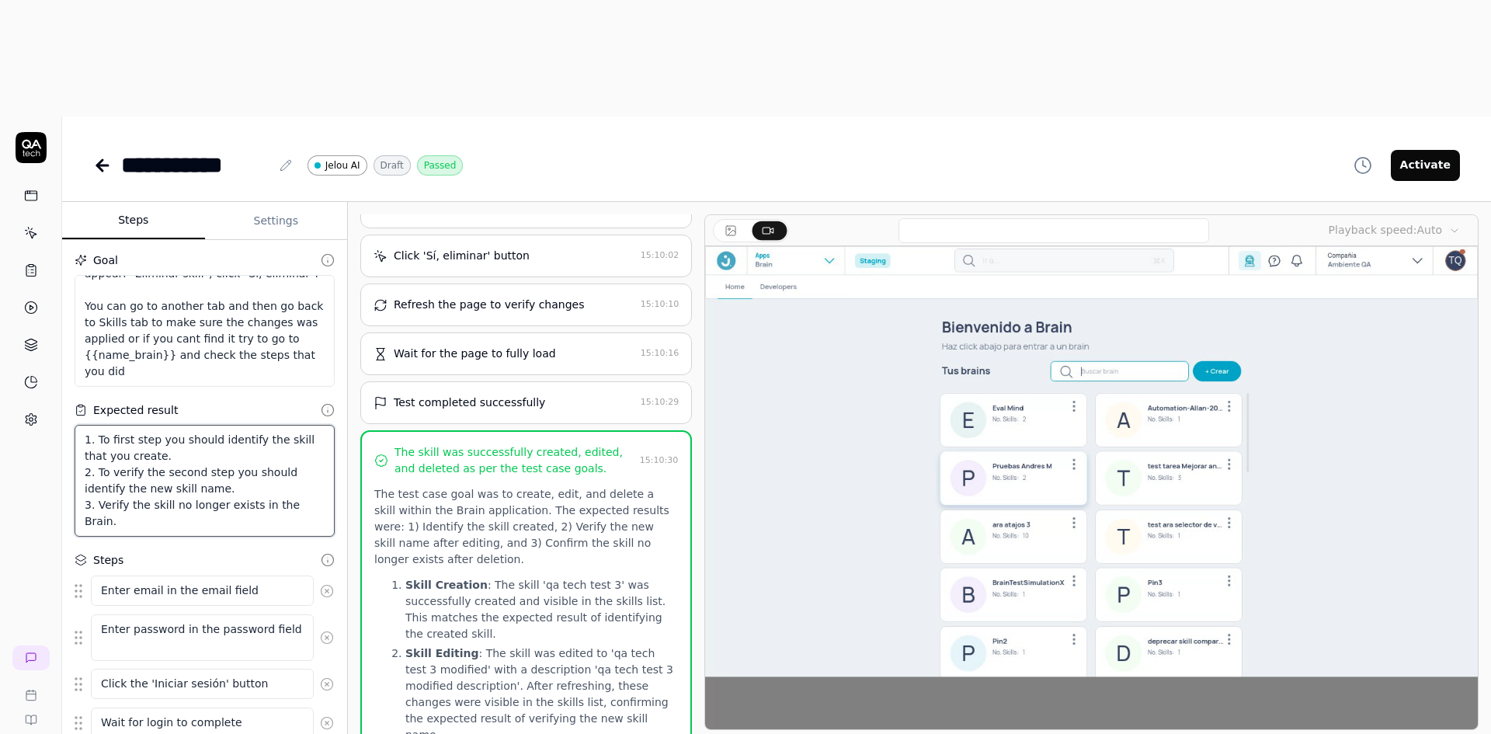
click at [202, 425] on textarea "1. To first step you should identify the skill that you create. 2. To verify th…" at bounding box center [205, 481] width 260 height 112
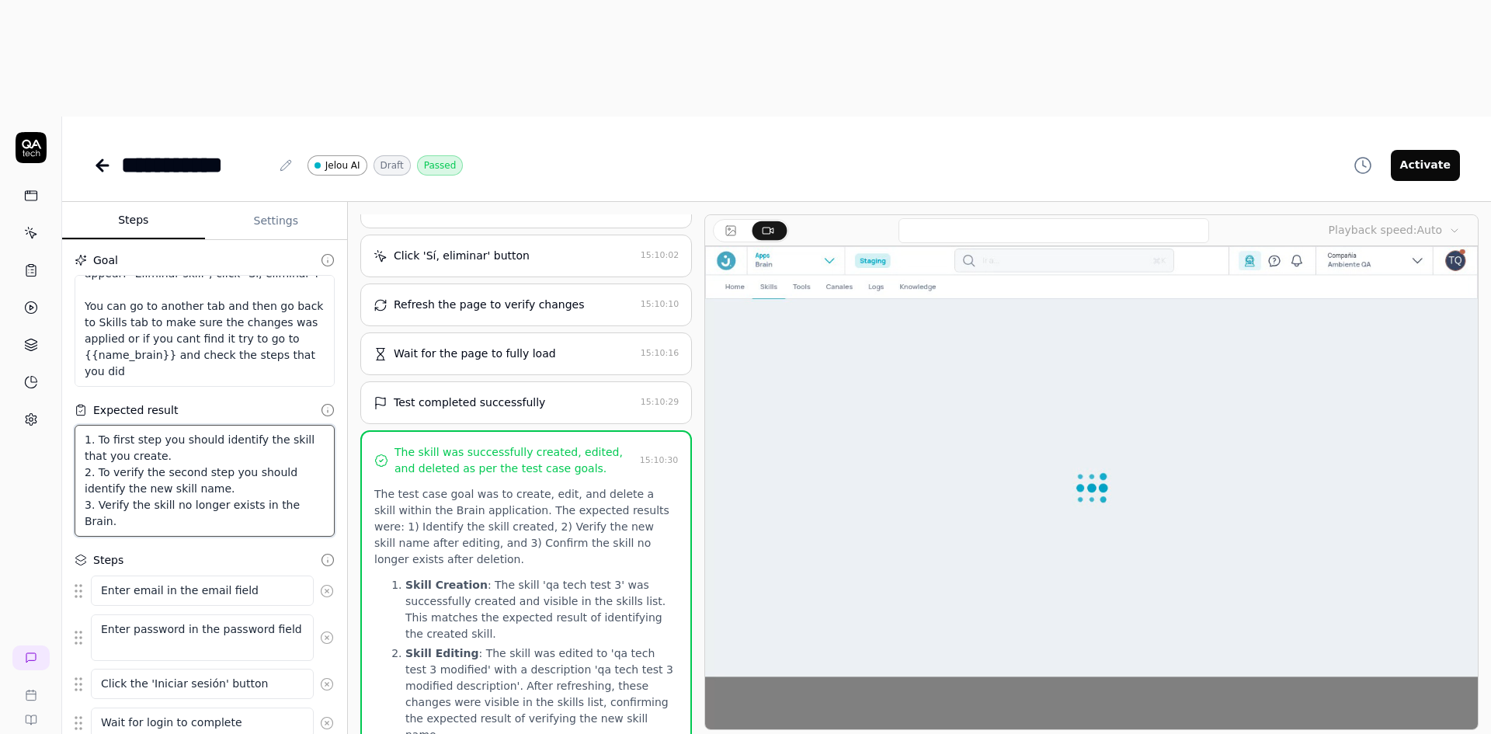
click at [221, 425] on textarea "1. To first step you should identify the skill that you create. 2. To verify th…" at bounding box center [205, 481] width 260 height 112
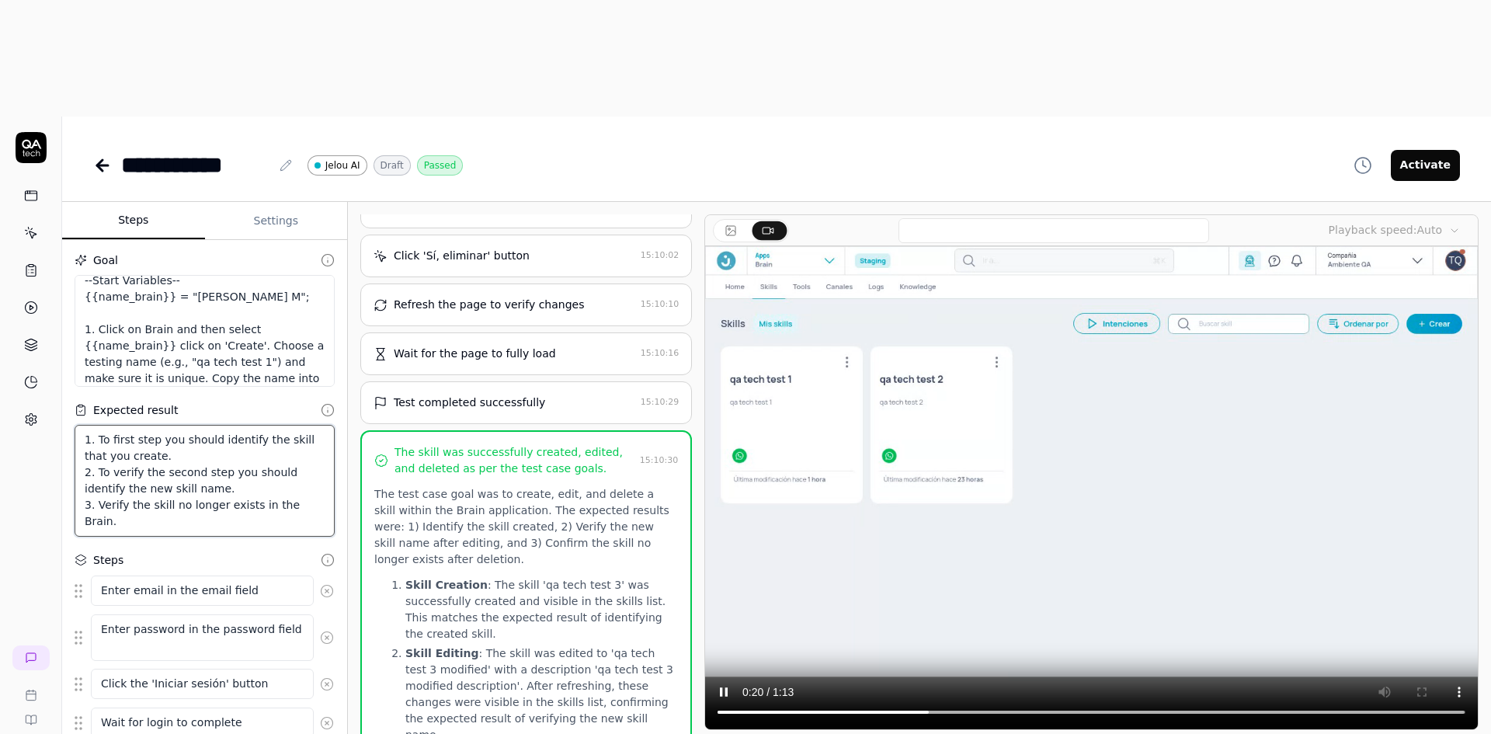
scroll to position [0, 0]
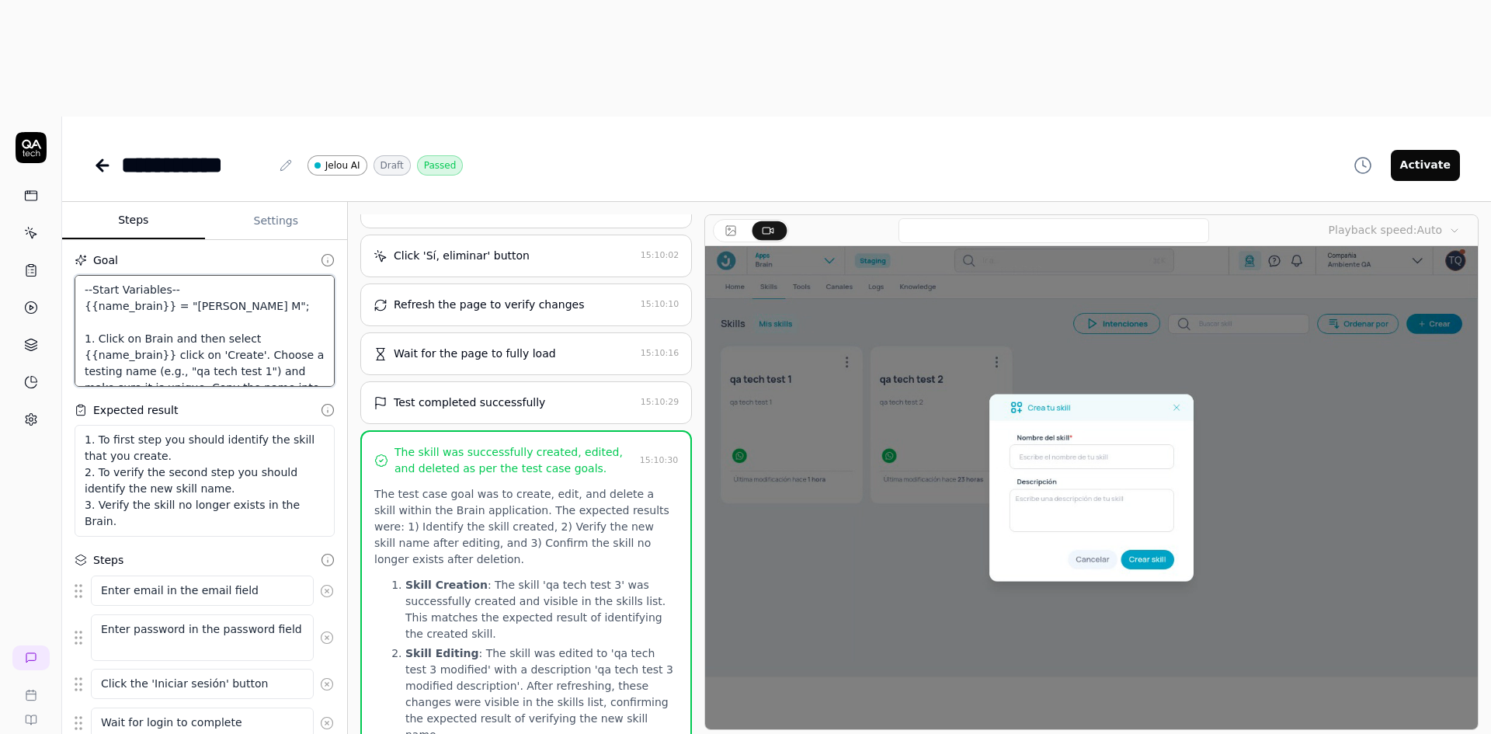
drag, startPoint x: 94, startPoint y: 221, endPoint x: 106, endPoint y: 223, distance: 11.8
click at [105, 275] on textarea "--Start Variables-- {{name_brain}} = "Pruebas Andres M"; 1. Click on Brain and …" at bounding box center [205, 331] width 260 height 112
click at [101, 275] on textarea "--Start Variables-- {{name_brain}} = "Pruebas Andres M"; 1. Click on Brain and …" at bounding box center [205, 331] width 260 height 112
click at [119, 275] on textarea "--Start Variables-- {{name_brain}} = "Pruebas Andres M"; 1. Click on Brain and …" at bounding box center [205, 331] width 260 height 112
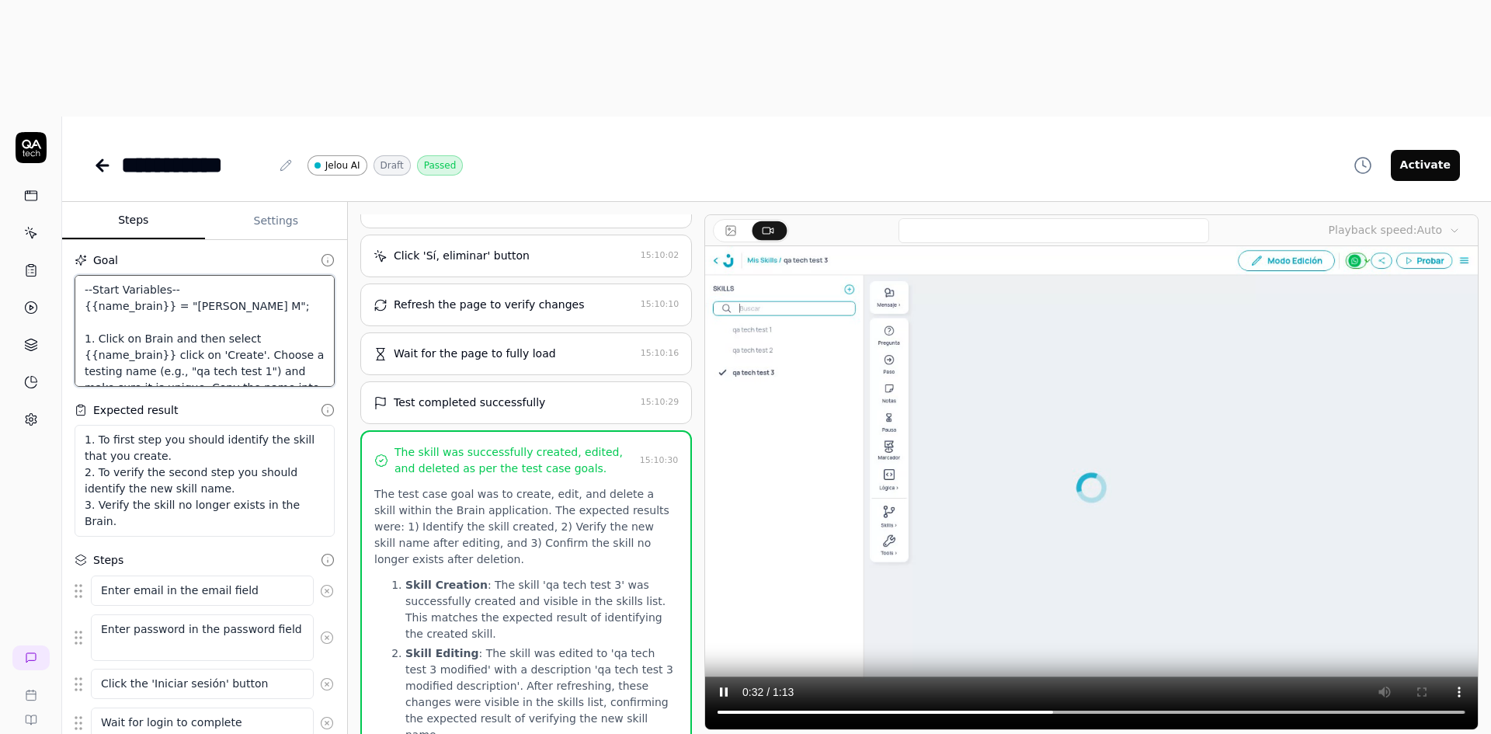
type textarea "*"
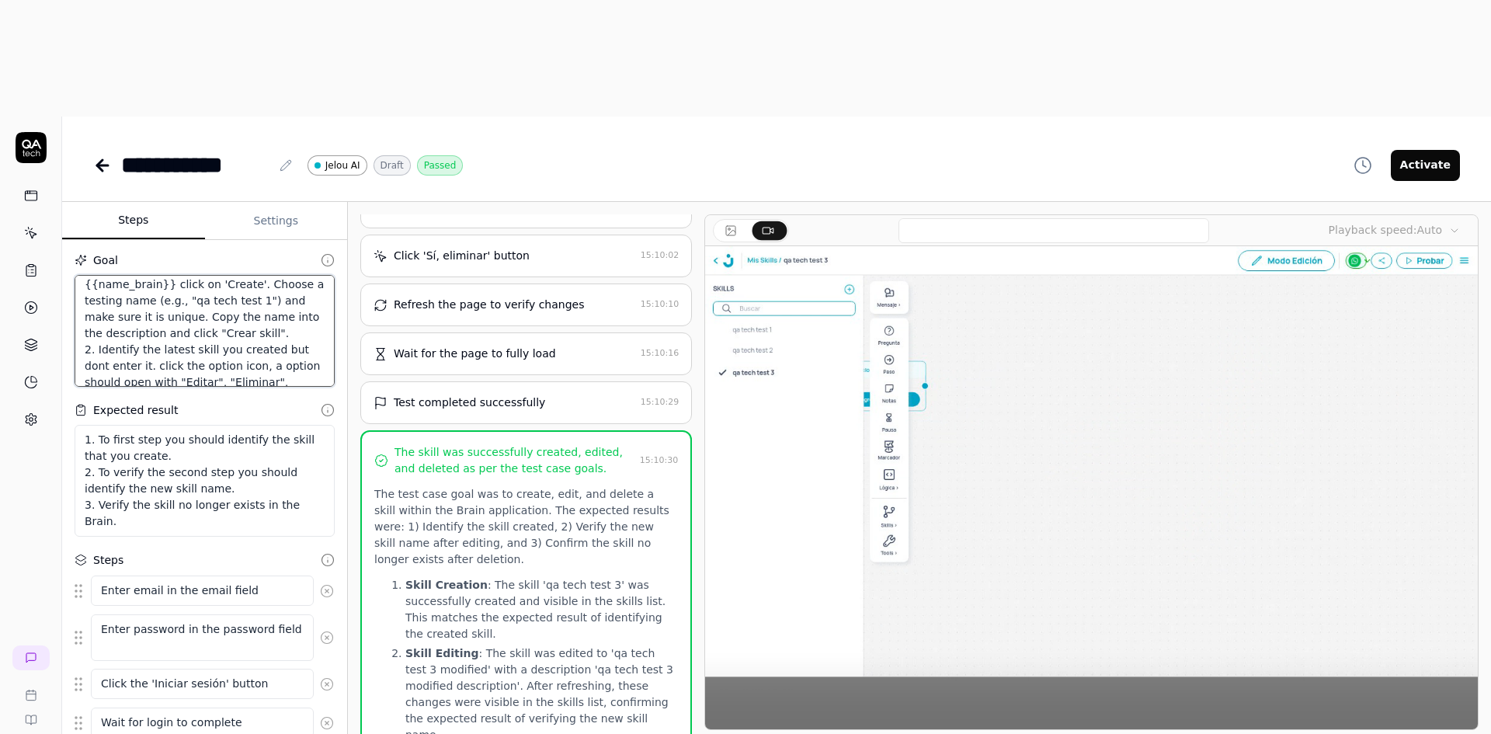
scroll to position [78, 0]
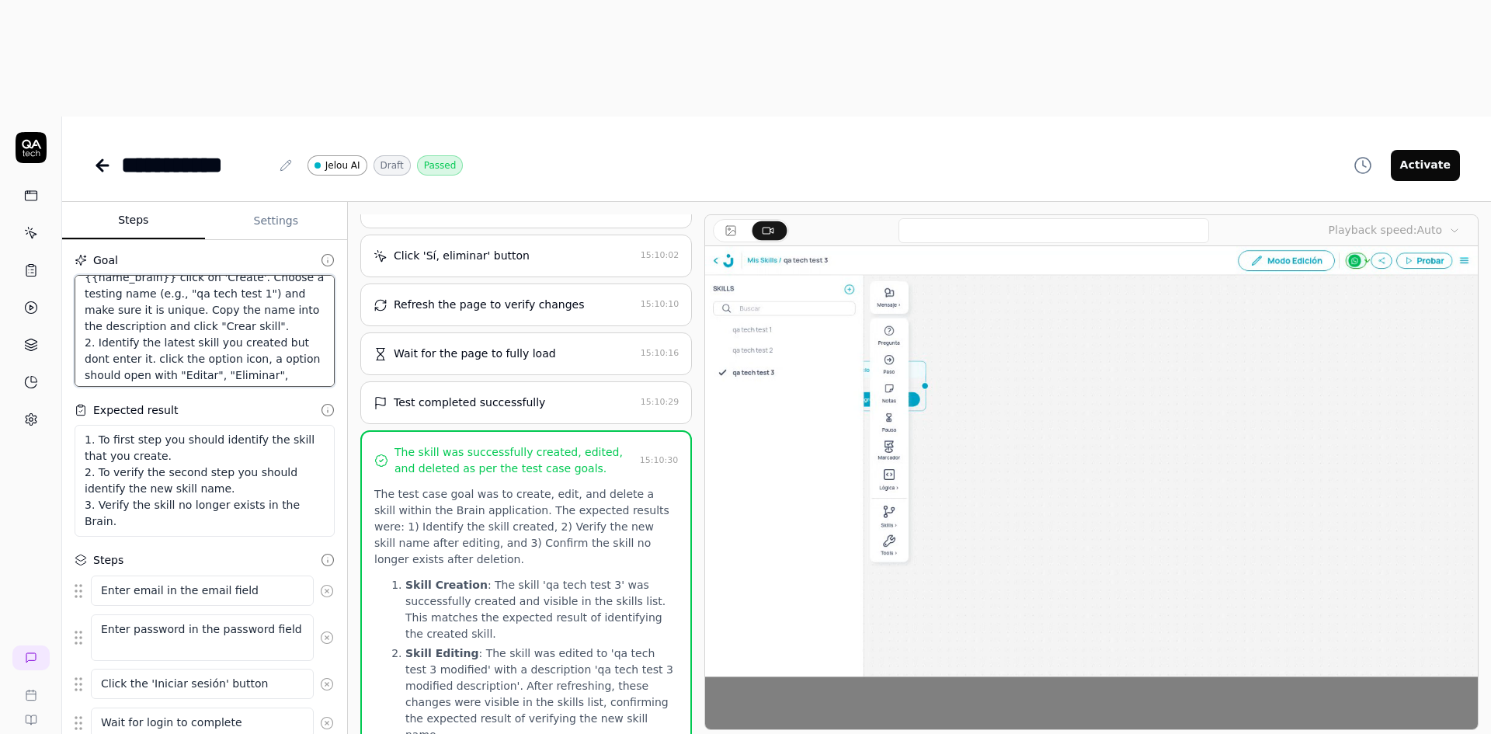
click at [300, 275] on textarea "--Start Variables-- {{name_brain}} = "Pruebas Andres M"; 1. Click on Brain and …" at bounding box center [205, 331] width 260 height 112
type textarea "--Start Variables-- {{name_brain}} = "Pruebas Andres M"; 1. Click on Brain and …"
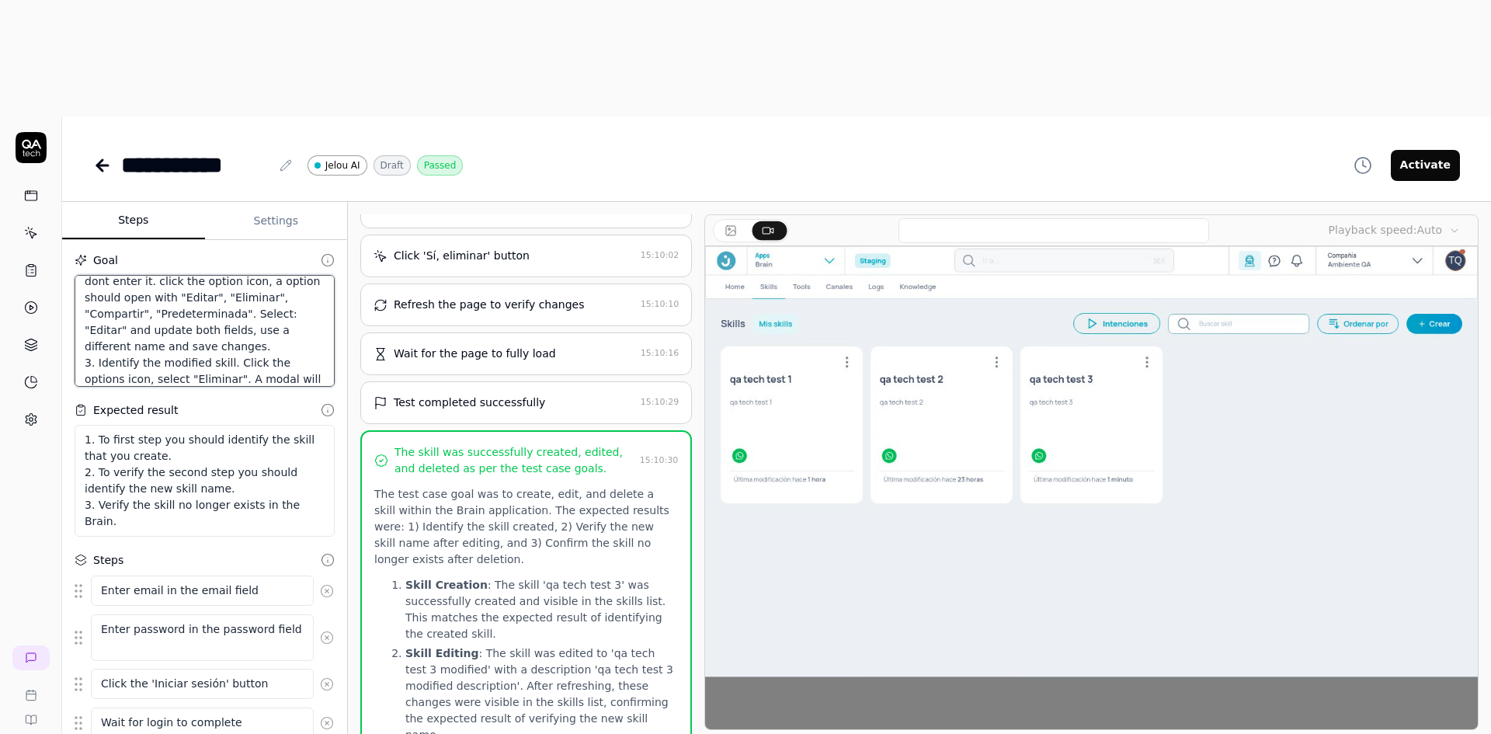
click at [301, 275] on textarea "--Start Variables-- {{name_brain}} = "Pruebas Andres M"; 1. Click on Brain and …" at bounding box center [205, 331] width 260 height 112
type textarea "*"
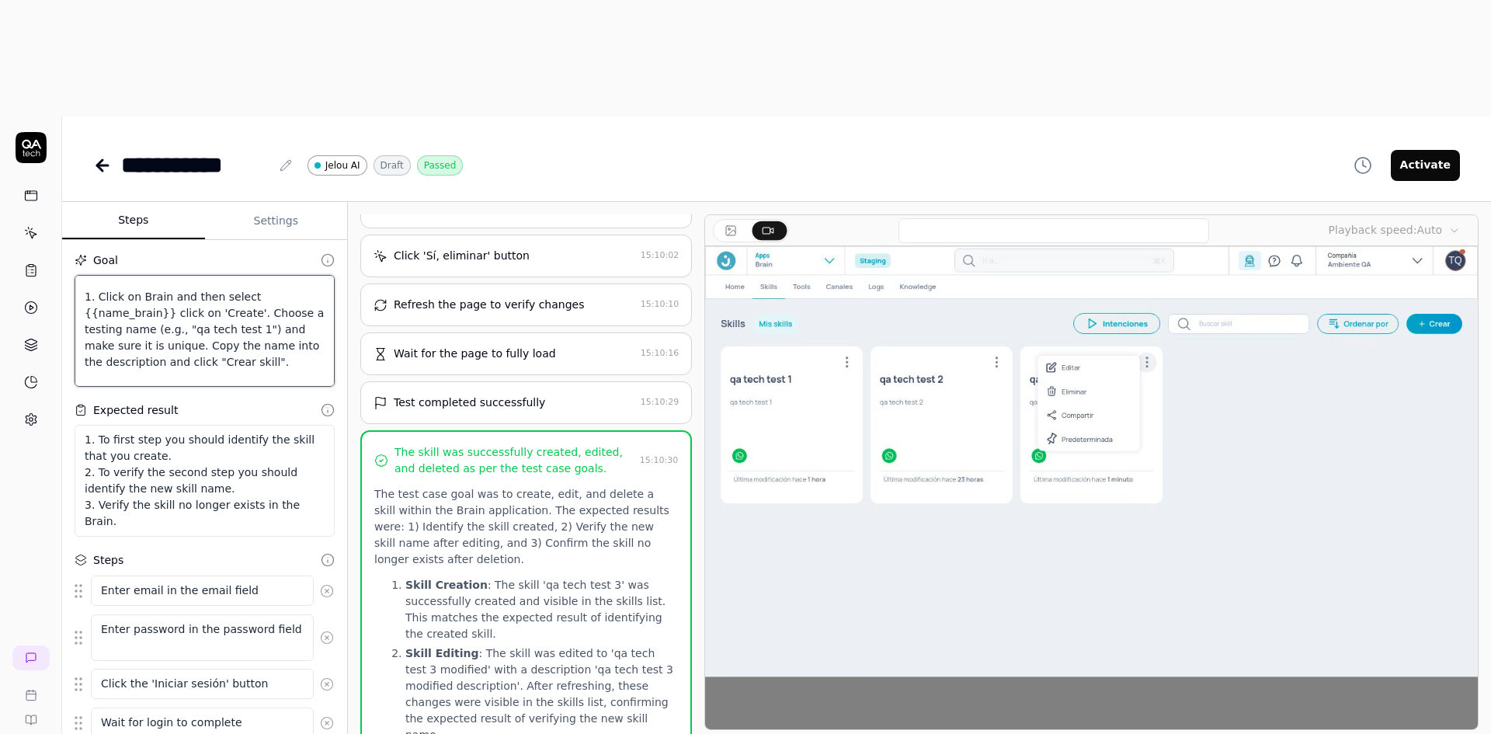
scroll to position [33, 0]
type textarea "--Start Variables-- {{name_brain}} = "Pruebas Andres M"; 1. Click on Brain and …"
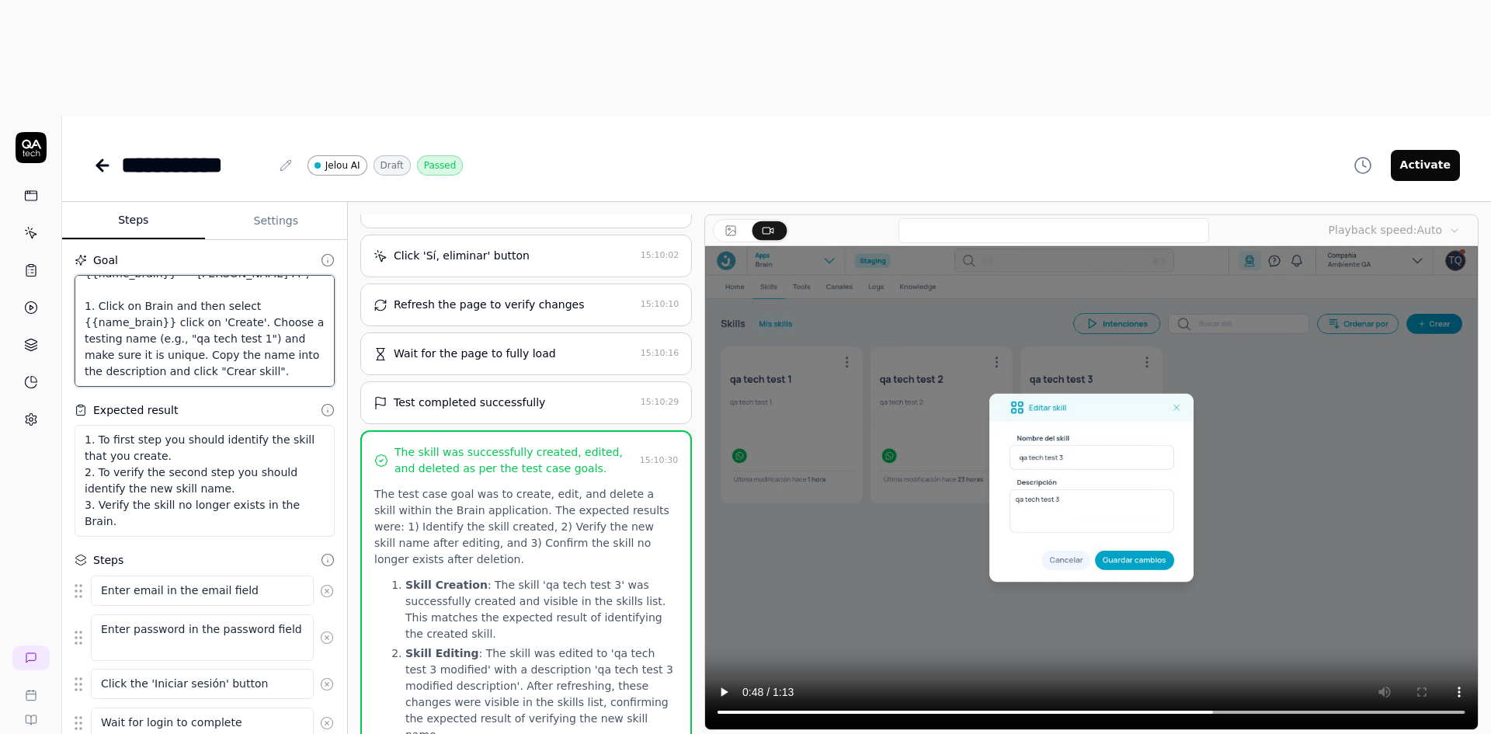
click at [260, 275] on textarea "--Start Variables-- {{name_brain}} = "Pruebas Andres M"; 1. Click on Brain and …" at bounding box center [205, 331] width 260 height 112
click at [259, 275] on textarea "--Start Variables-- {{name_brain}} = "Pruebas Andres M"; 1. Click on Brain and …" at bounding box center [205, 331] width 260 height 112
click at [203, 425] on textarea "1. To first step you should identify the skill that you create. 2. To verify th…" at bounding box center [205, 481] width 260 height 112
click at [209, 425] on textarea "1. To first step you should identify the skill that you create. 2. To verify th…" at bounding box center [205, 481] width 260 height 112
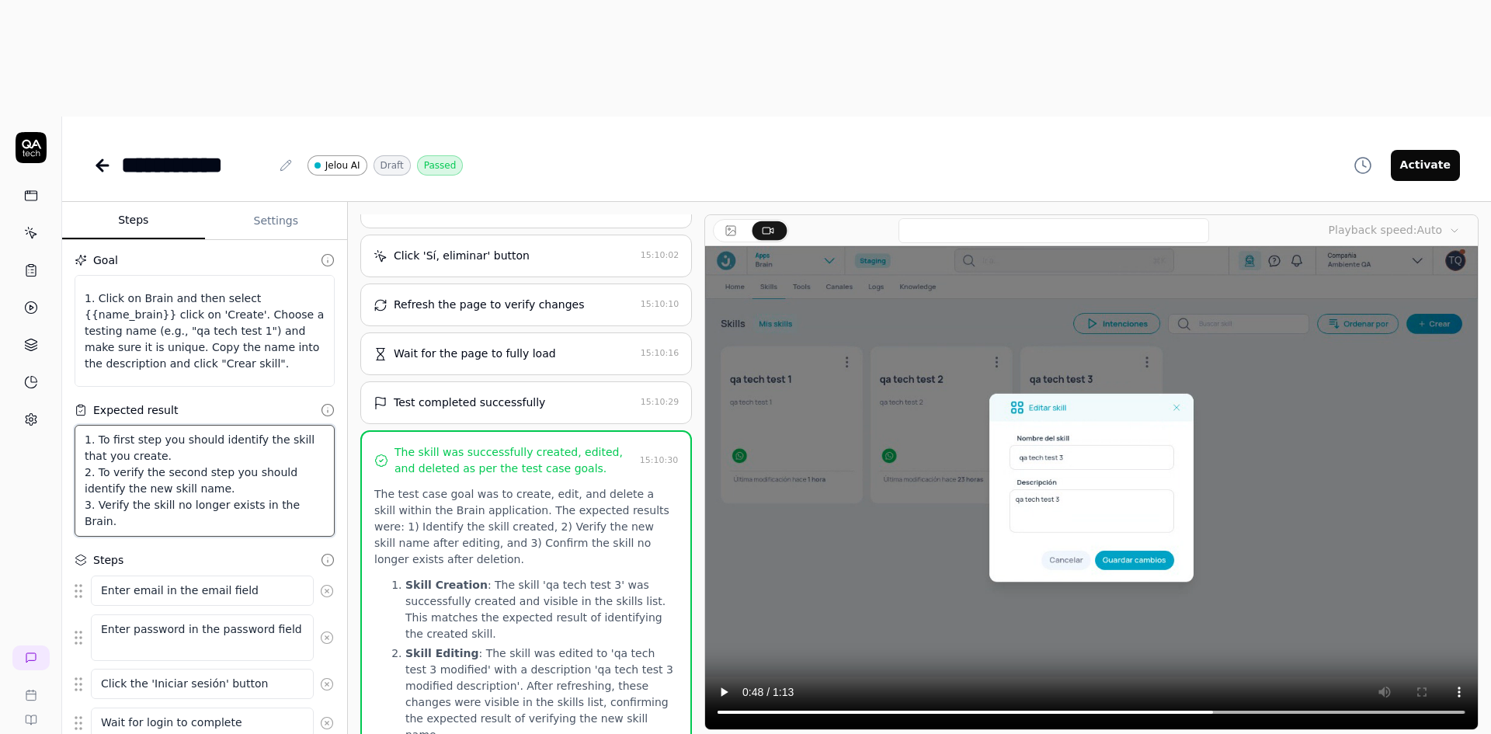
scroll to position [33, 0]
click at [252, 275] on textarea "--Start Variables-- {{name_brain}} = "Pruebas Andres M"; 1. Click on Brain and …" at bounding box center [205, 331] width 260 height 112
type textarea "*"
type textarea "--Start Variables-- {{name_brain}} = "Pruebas Andres M"; 1. Click on Brain and …"
type textarea "*"
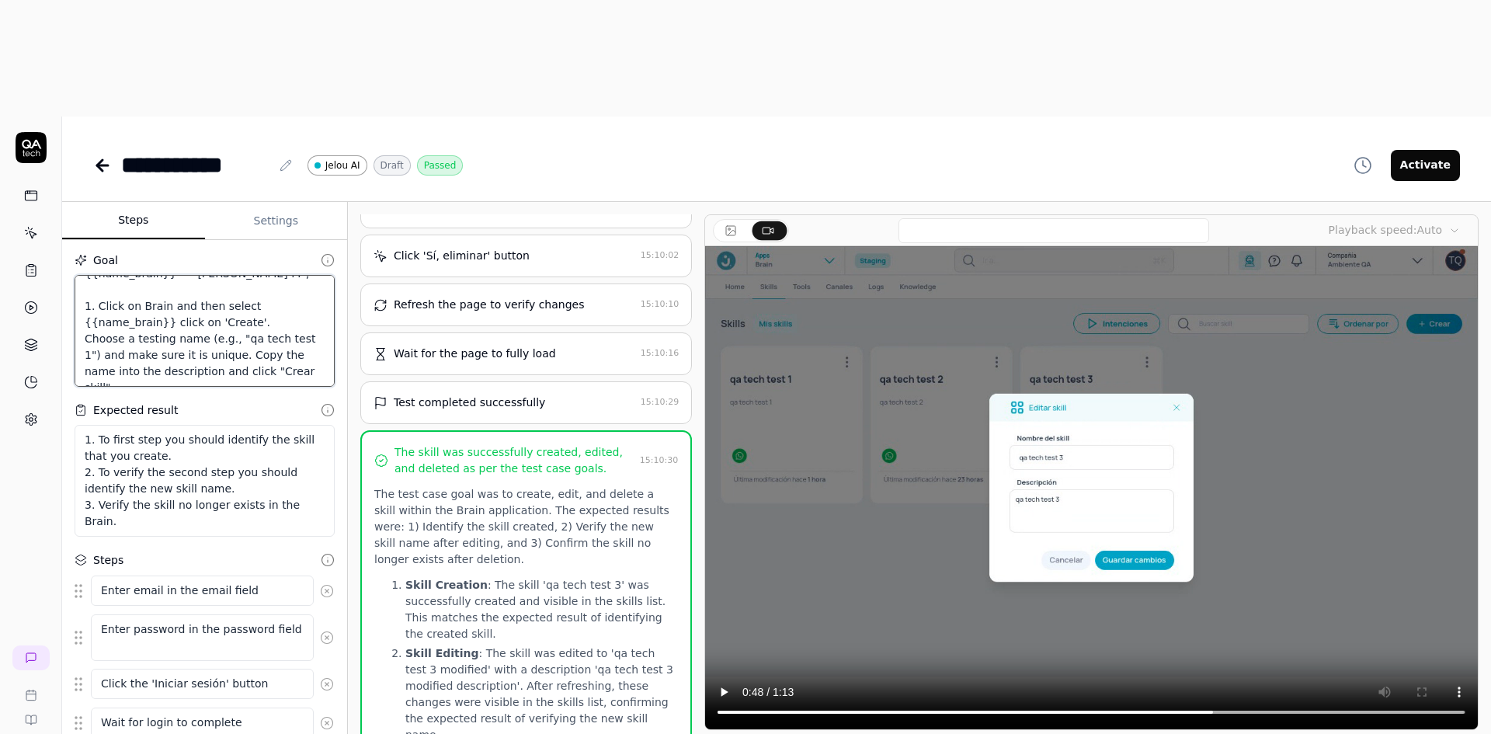
type textarea "--Start Variables-- {{name_brain}} = "Pruebas Andres M"; 1. Click on Brain and …"
type textarea "*"
type textarea "--Start Variables-- {{name_brain}} = "Pruebas Andres M"; 1. Click on Brain and …"
type textarea "*"
type textarea "--Start Variables-- {{name_brain}} = "Pruebas Andres M"; 1. Click on Brain and …"
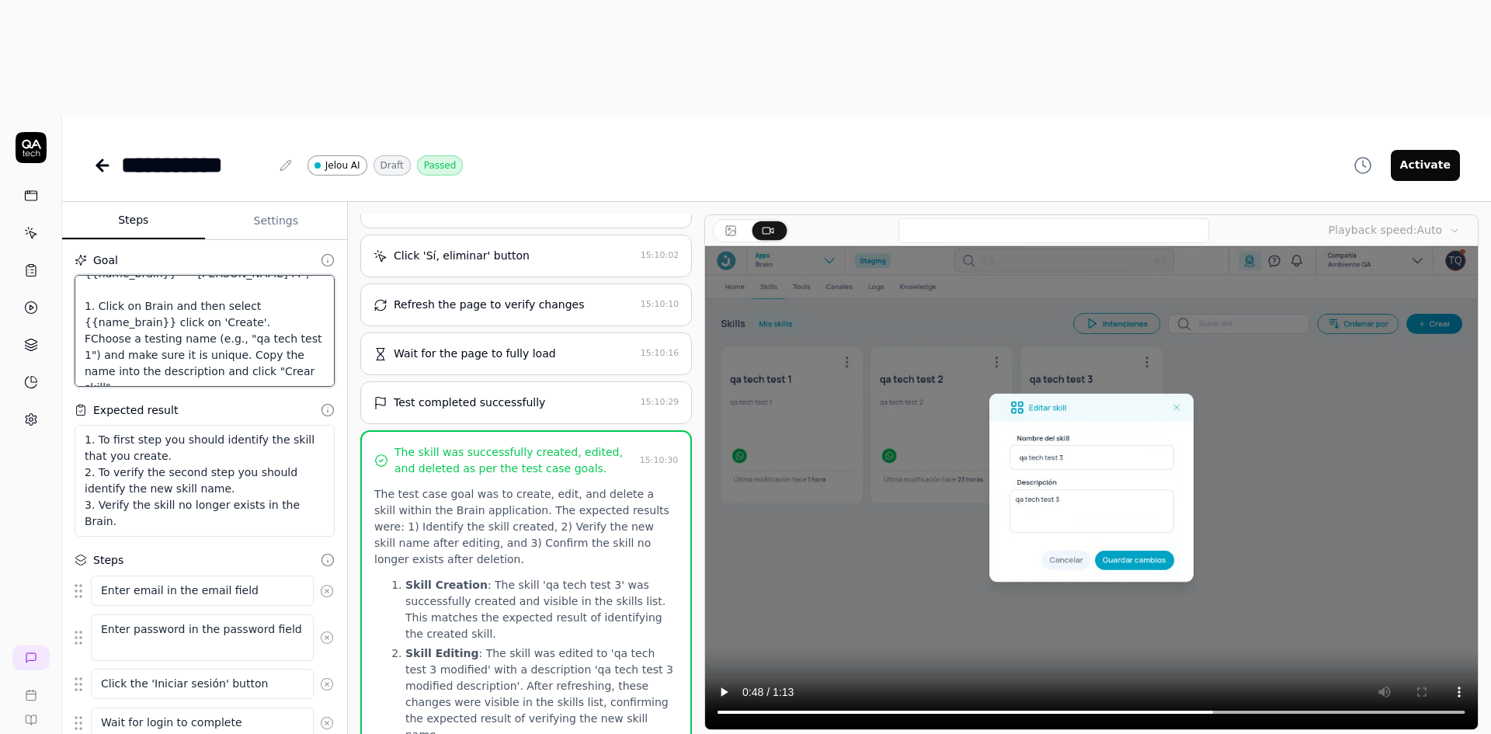
type textarea "*"
type textarea "--Start Variables-- {{name_brain}} = "Pruebas Andres M"; 1. Click on Brain and …"
type textarea "*"
type textarea "--Start Variables-- {{name_brain}} = "Pruebas Andres M"; 1. Click on Brain and …"
type textarea "*"
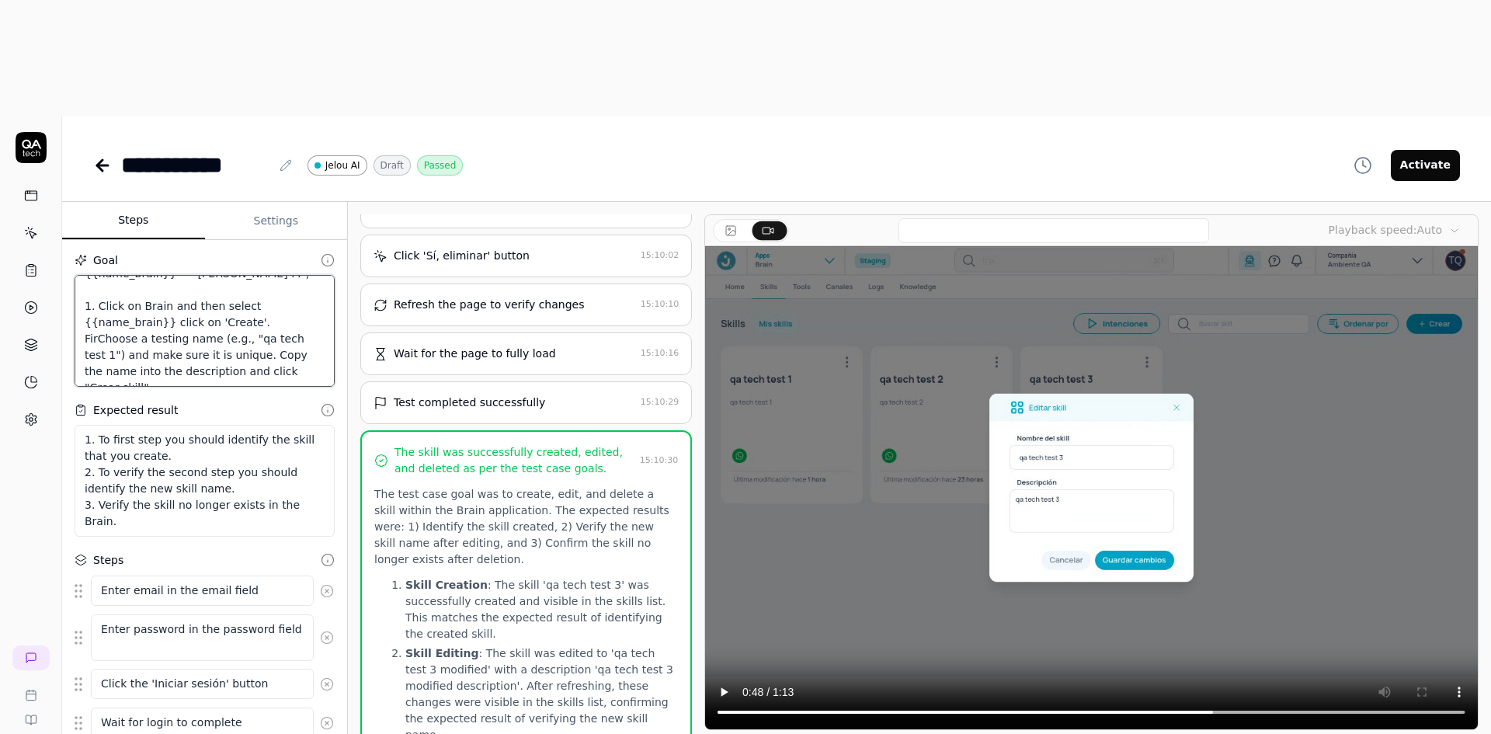
type textarea "--Start Variables-- {{name_brain}} = "Pruebas Andres M"; 1. Click on Brain and …"
type textarea "*"
type textarea "--Start Variables-- {{name_brain}} = "Pruebas Andres M"; 1. Click on Brain and …"
type textarea "*"
type textarea "--Start Variables-- {{name_brain}} = "Pruebas Andres M"; 1. Click on Brain and …"
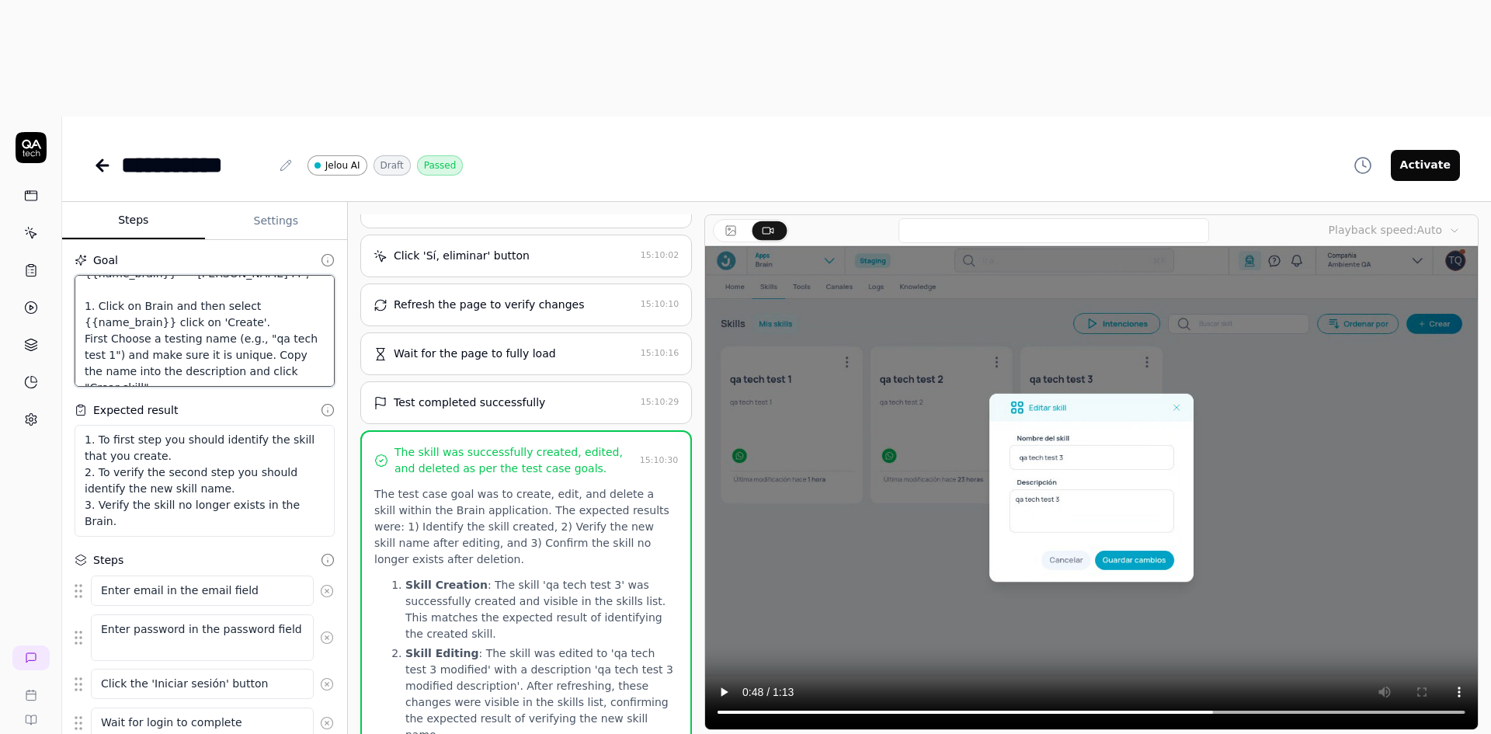
type textarea "*"
type textarea "--Start Variables-- {{name_brain}} = "Pruebas Andres M"; 1. Click on Brain and …"
type textarea "*"
type textarea "--Start Variables-- {{name_brain}} = "Pruebas Andres M"; 1. Click on Brain and …"
type textarea "*"
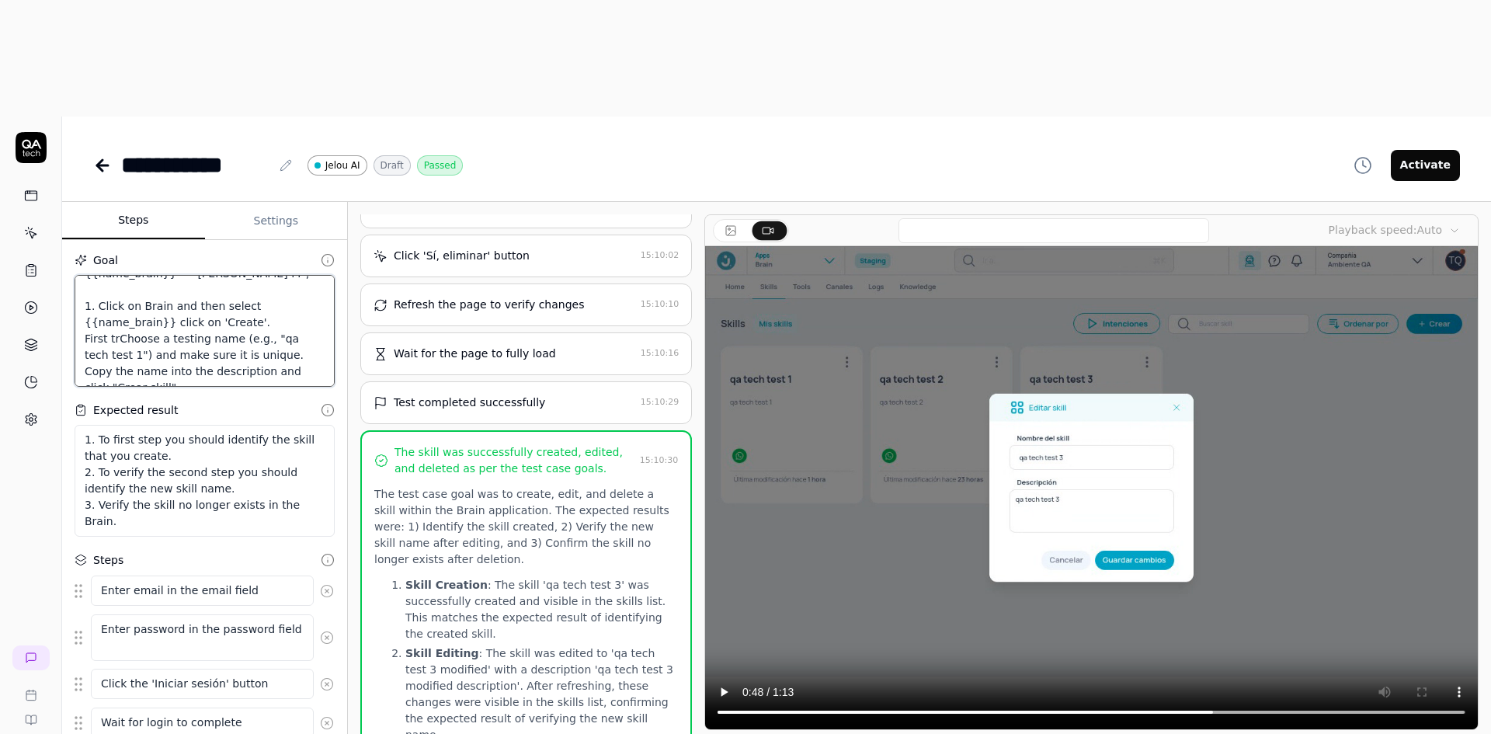
type textarea "--Start Variables-- {{name_brain}} = "Pruebas Andres M"; 1. Click on Brain and …"
type textarea "*"
type textarea "--Start Variables-- {{name_brain}} = "Pruebas Andres M"; 1. Click on Brain and …"
type textarea "*"
type textarea "--Start Variables-- {{name_brain}} = "Pruebas Andres M"; 1. Click on Brain and …"
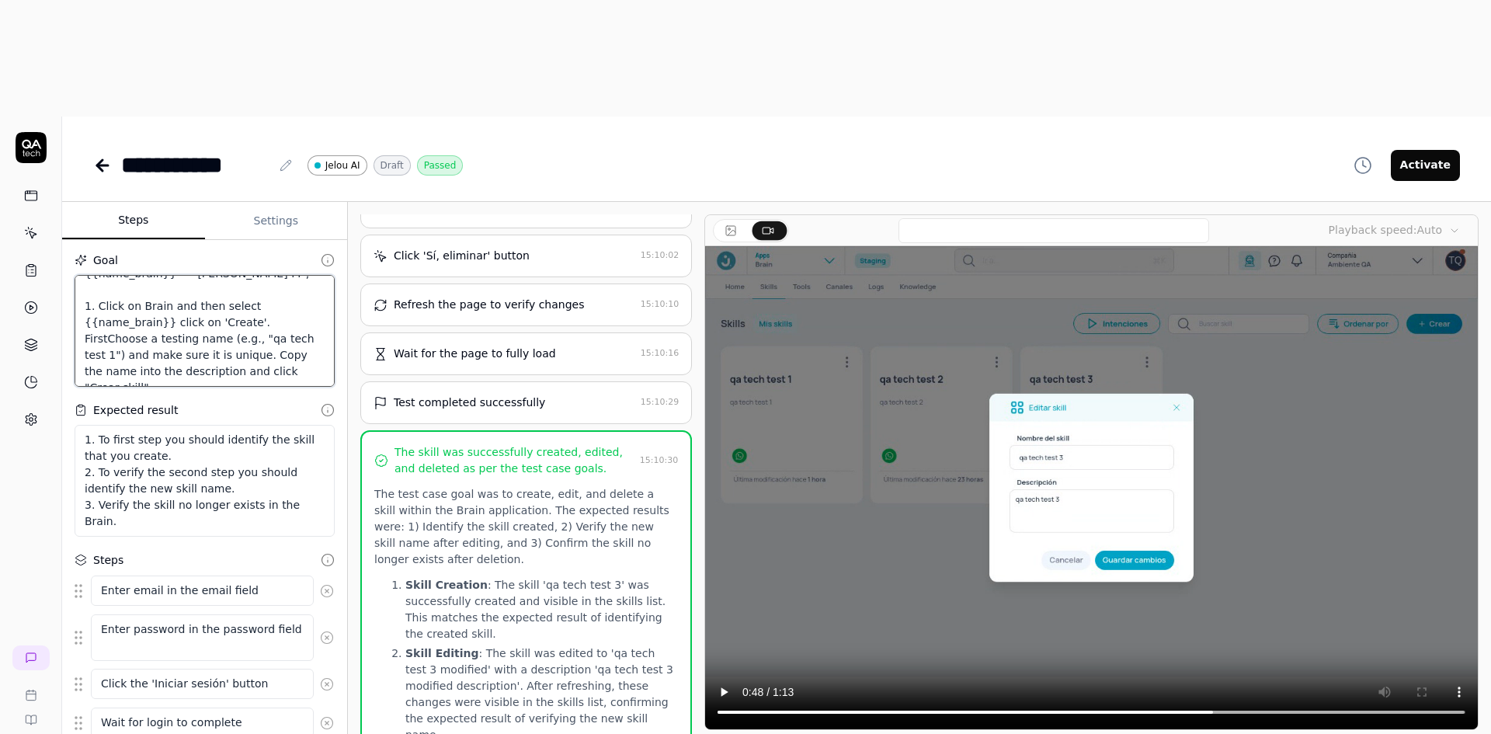
type textarea "*"
type textarea "--Start Variables-- {{name_brain}} = "Pruebas Andres M"; 1. Click on Brain and …"
type textarea "*"
type textarea "--Start Variables-- {{name_brain}} = "Pruebas Andres M"; 1. Click on Brain and …"
type textarea "*"
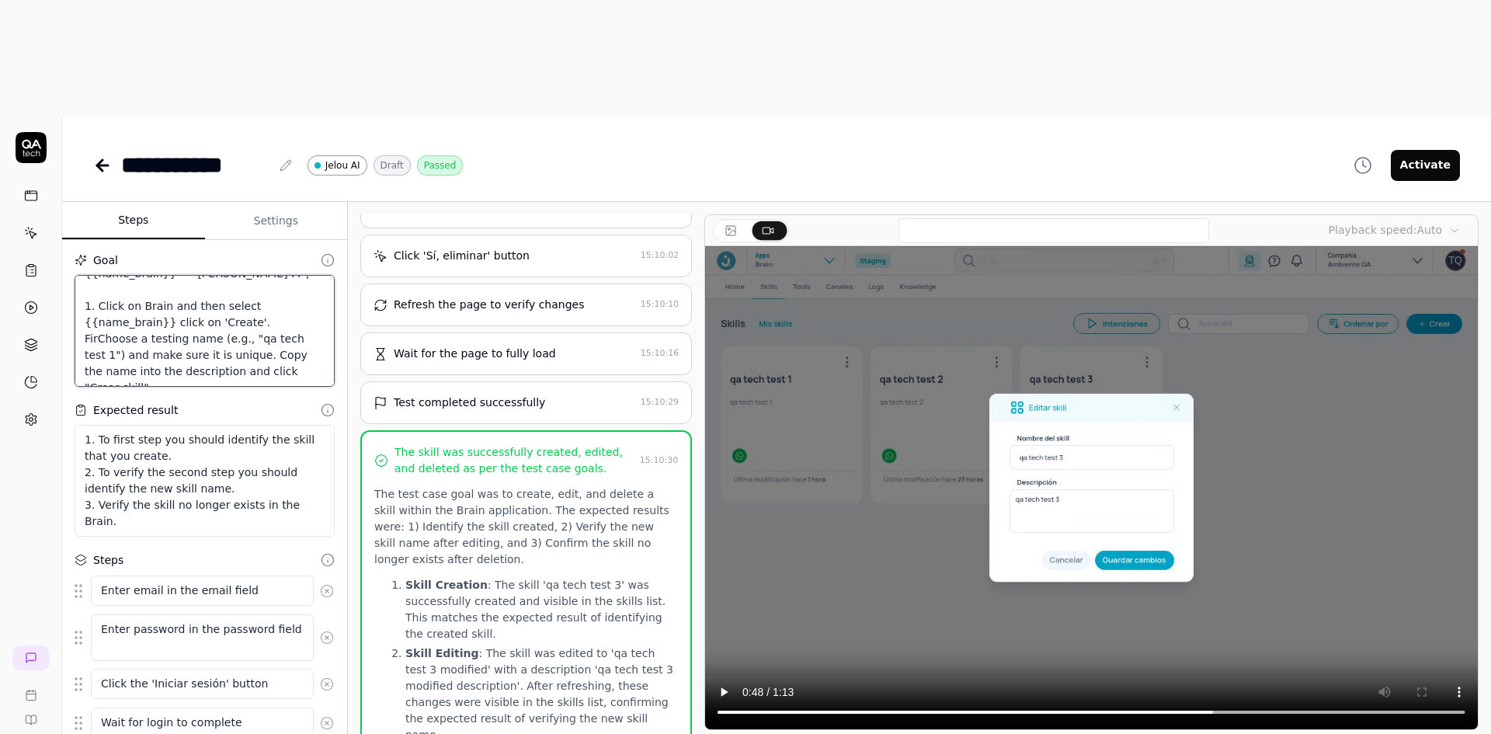
type textarea "--Start Variables-- {{name_brain}} = "Pruebas Andres M"; 1. Click on Brain and …"
type textarea "*"
type textarea "--Start Variables-- {{name_brain}} = "Pruebas Andres M"; 1. Click on Brain and …"
type textarea "*"
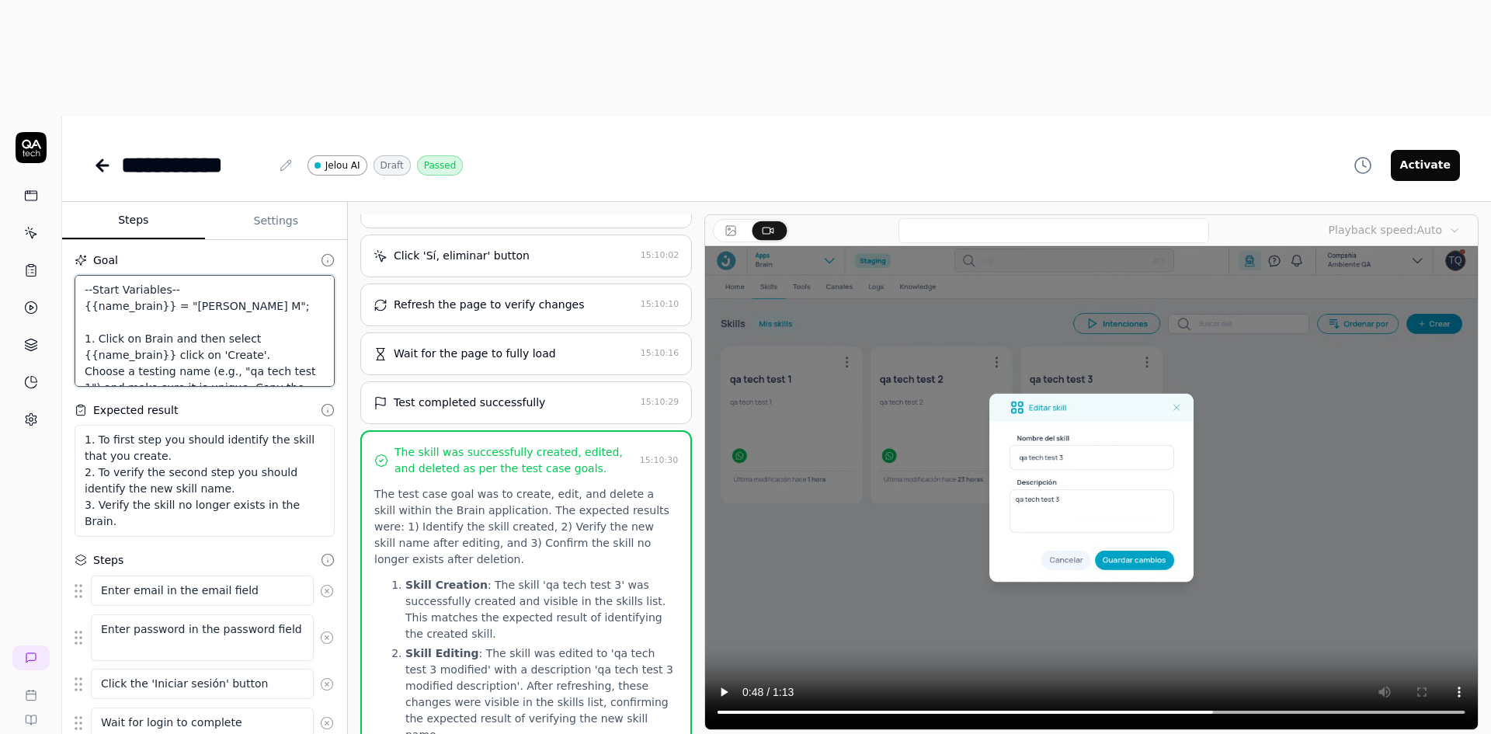
drag, startPoint x: 184, startPoint y: 258, endPoint x: 69, endPoint y: 172, distance: 143.7
click at [69, 240] on div "Goal --Start Variables-- {{name_brain}} = "Pruebas Andres M"; 1. Click on Brain…" at bounding box center [204, 508] width 285 height 536
type textarea "--Start Variables-- {{name_brain}} = "Pruebas Andres M"; 1. Click on Brain and …"
click at [259, 275] on textarea "--Start Variables-- {{name_brain}} = "Pruebas Andres M"; 1. Click on Brain and …" at bounding box center [205, 331] width 260 height 112
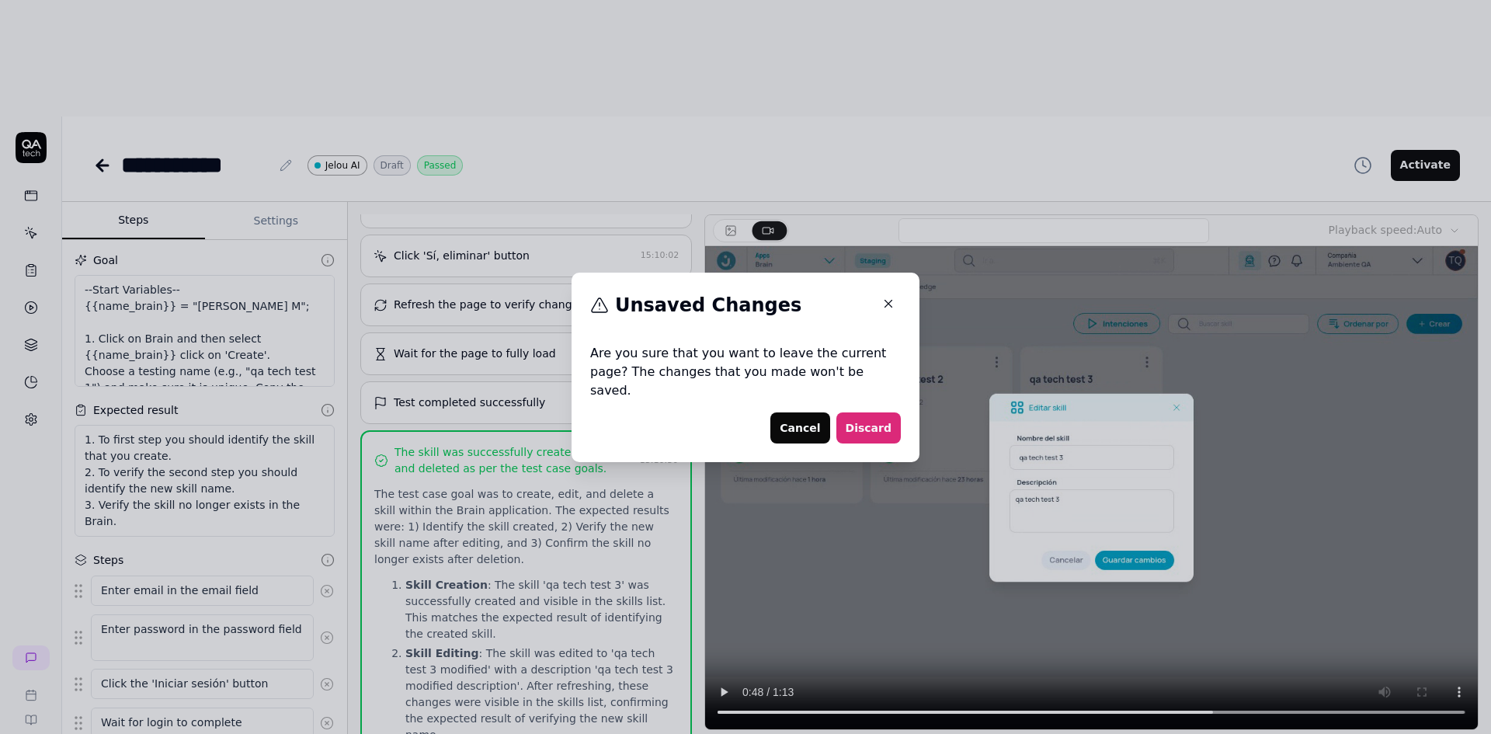
click at [815, 423] on button "Cancel" at bounding box center [799, 427] width 59 height 31
click at [888, 311] on icon "button" at bounding box center [888, 304] width 14 height 14
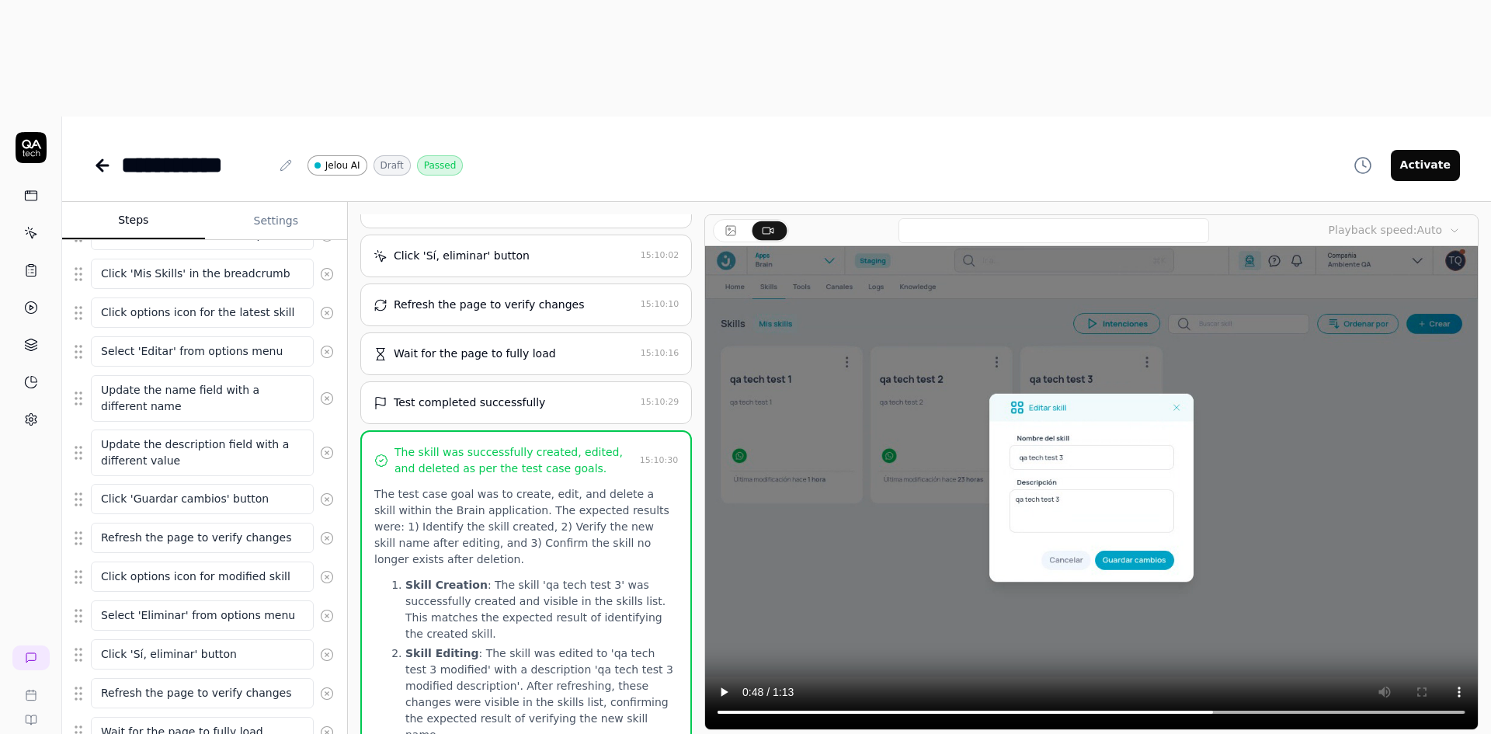
scroll to position [1060, 0]
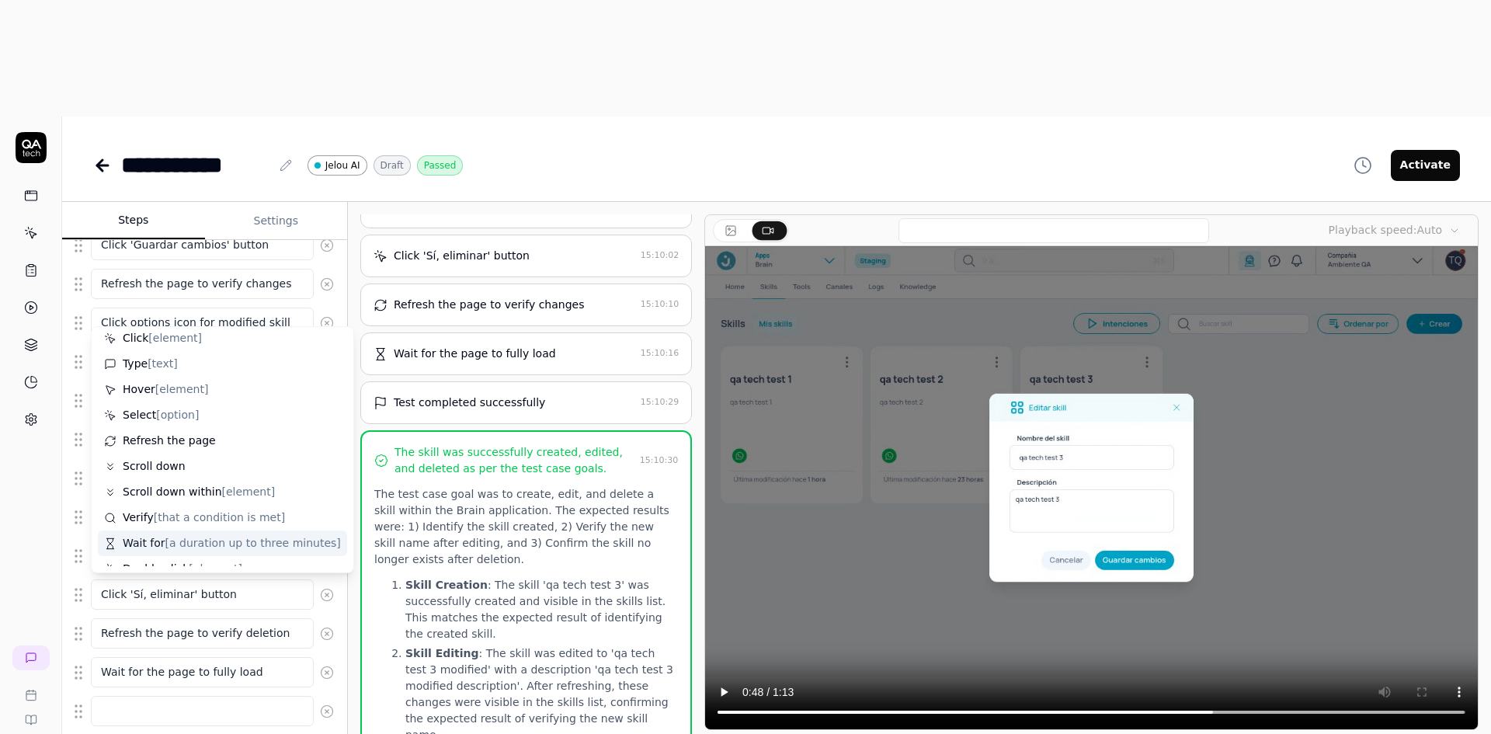
scroll to position [0, 0]
click at [301, 652] on div "Goal --Start Variables-- {{name_brain}} = "Pruebas Andres M"; 1. Click on Brain…" at bounding box center [204, 508] width 285 height 536
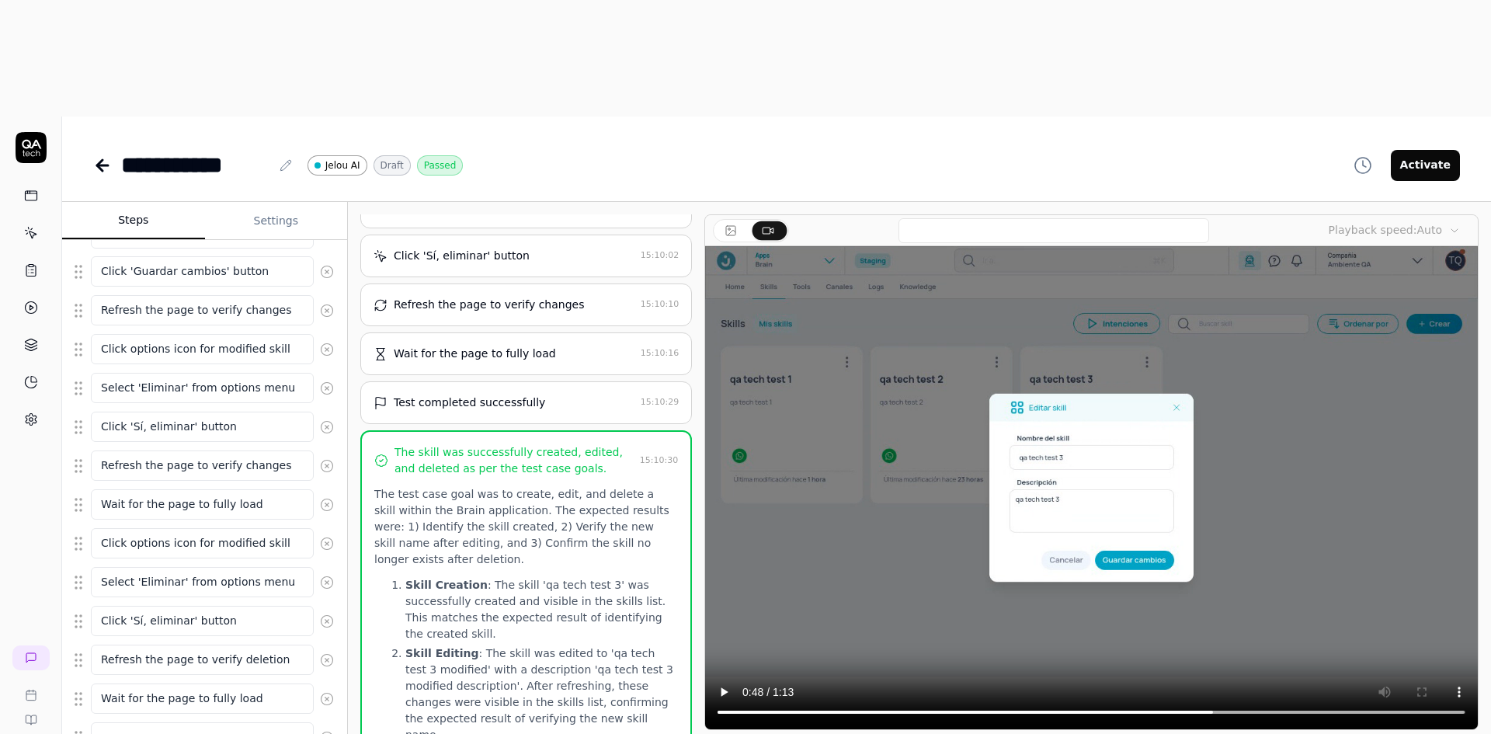
scroll to position [1099, 0]
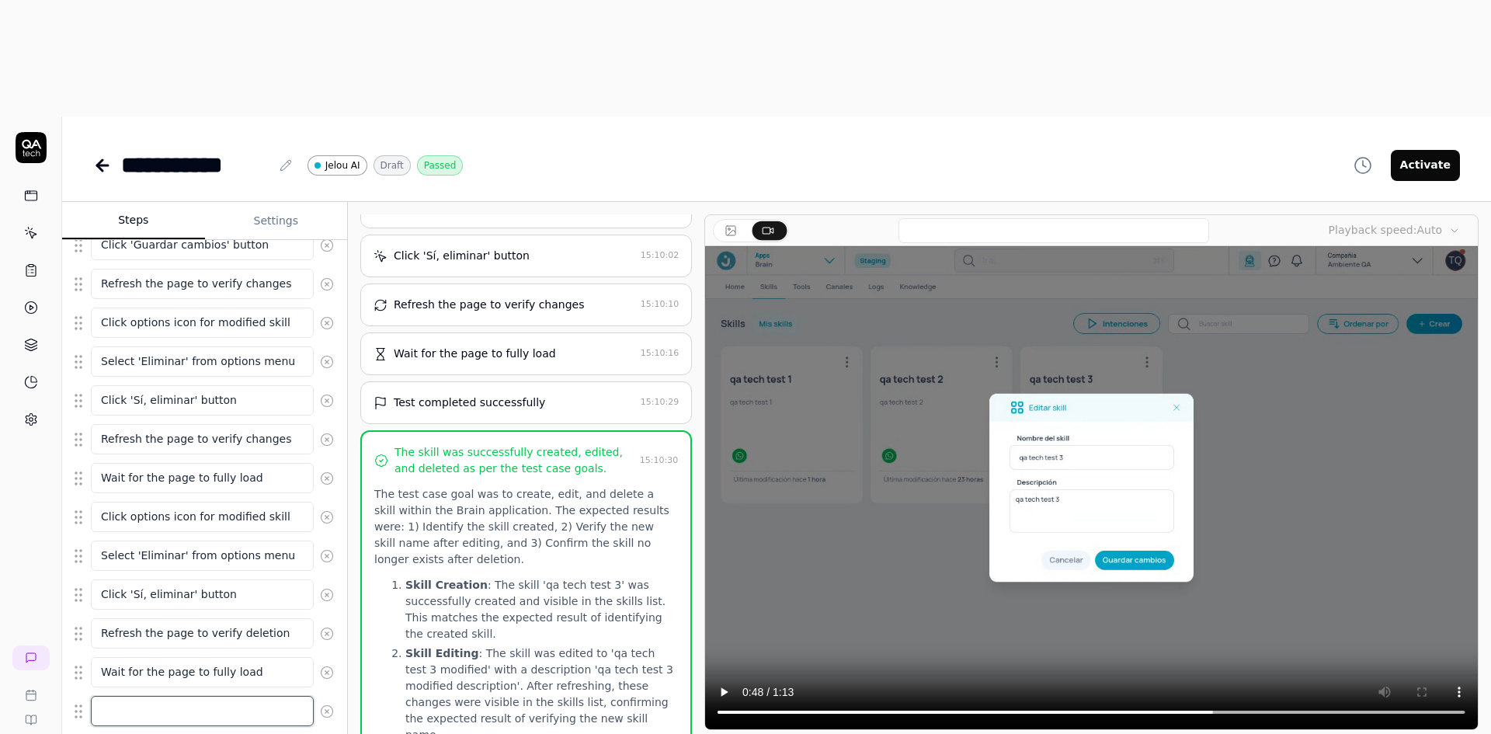
click at [127, 696] on textarea at bounding box center [202, 711] width 223 height 30
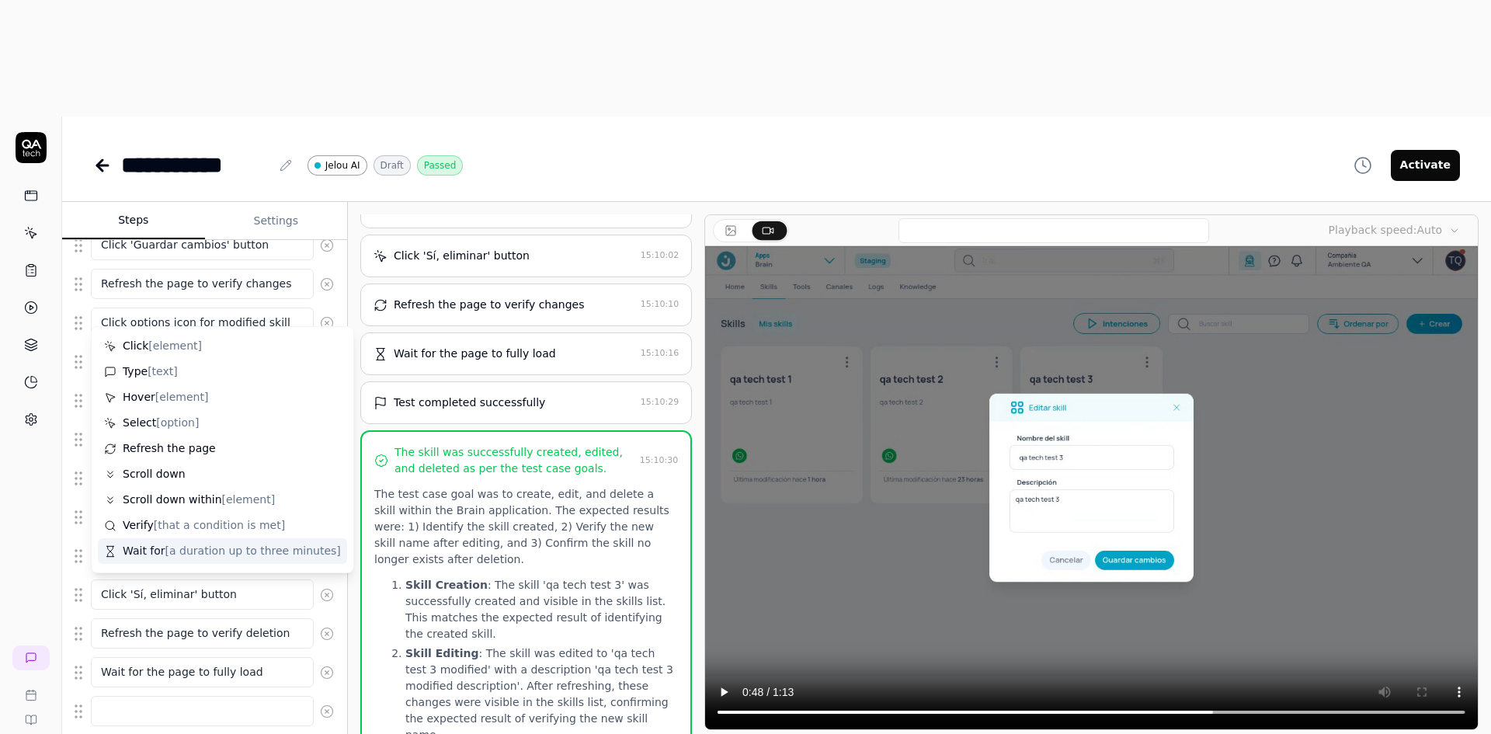
type textarea "*"
click at [276, 628] on div "Enter email in the email field Enter password in the password field Click the '…" at bounding box center [205, 120] width 260 height 1288
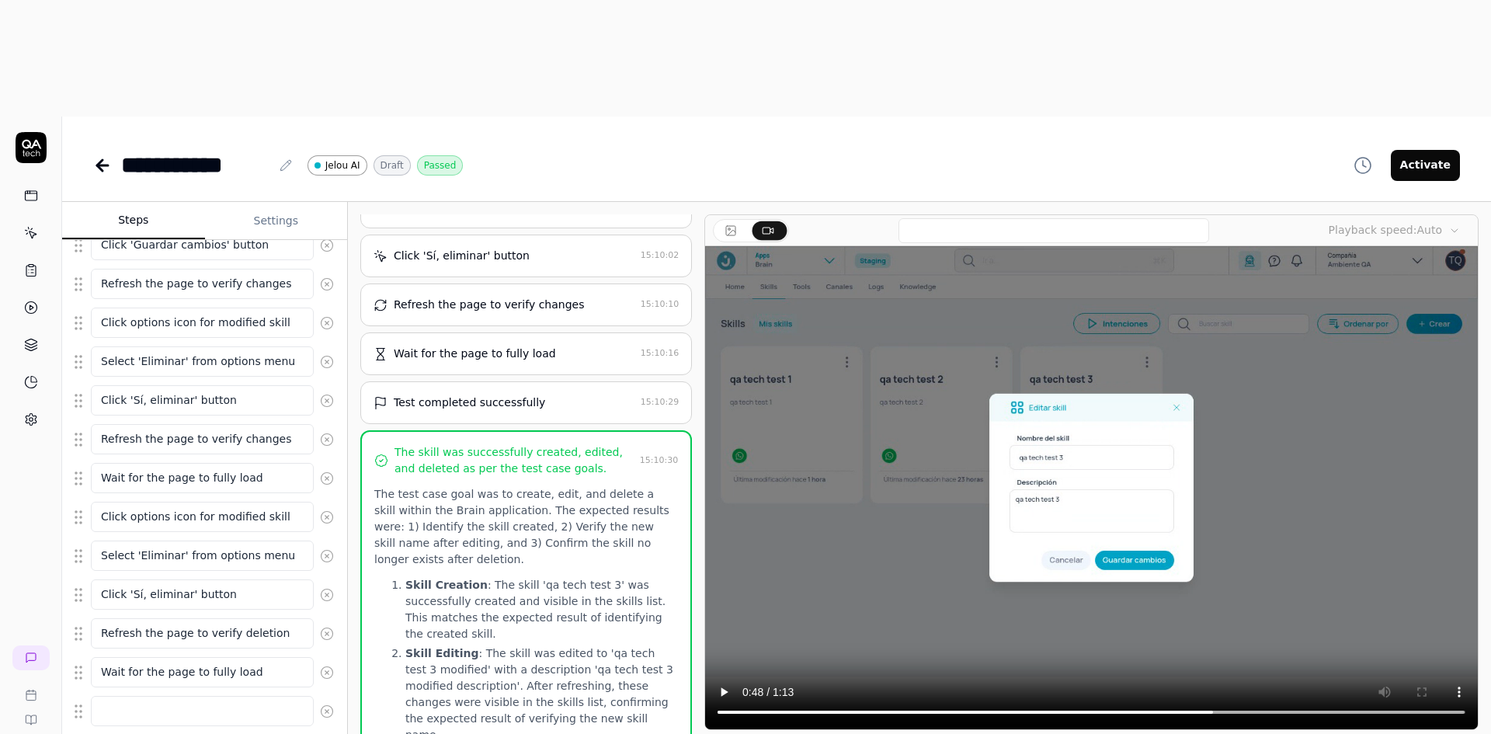
click at [329, 712] on html "**********" at bounding box center [745, 425] width 1491 height 850
click at [95, 635] on html "**********" at bounding box center [745, 425] width 1491 height 850
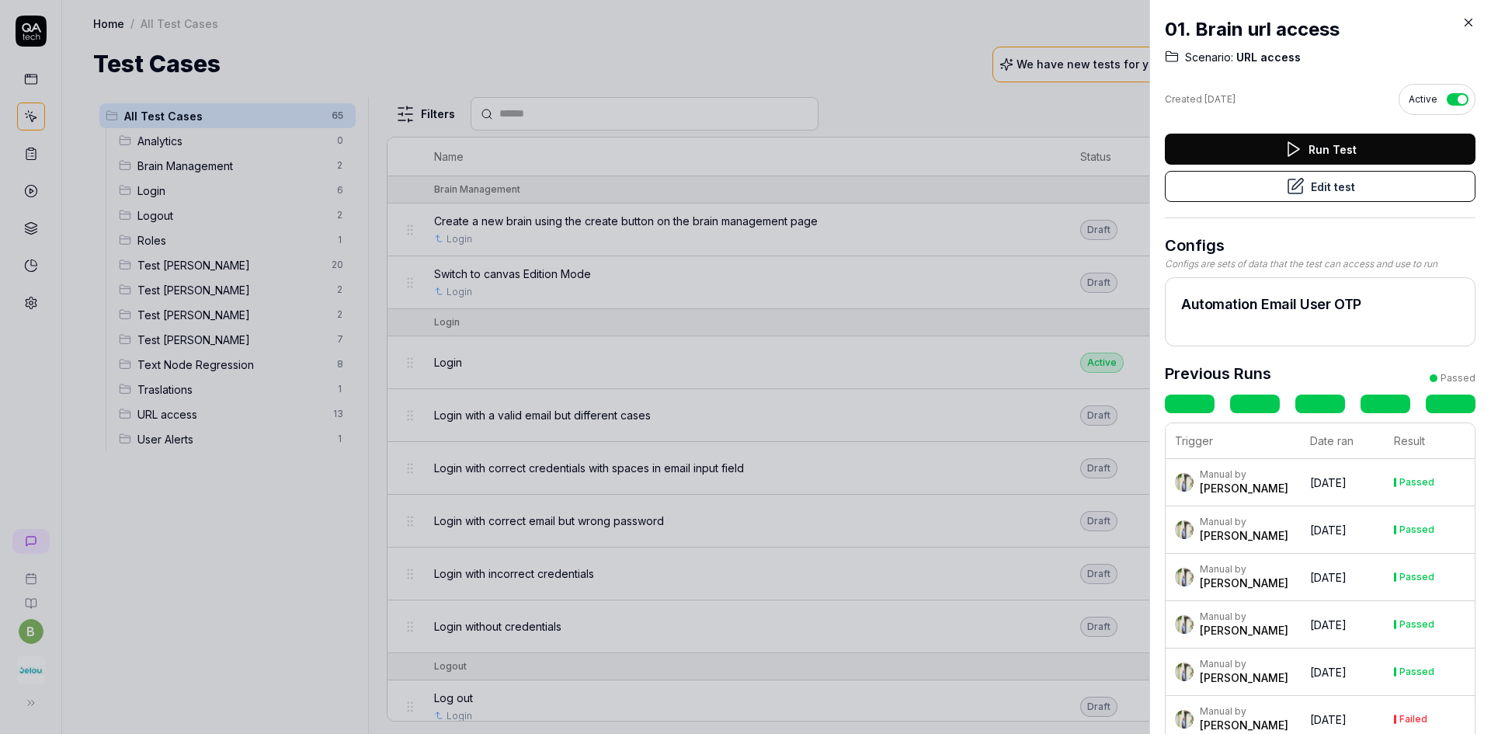
click at [1467, 22] on icon at bounding box center [1469, 23] width 14 height 14
